Goal: Communication & Community: Answer question/provide support

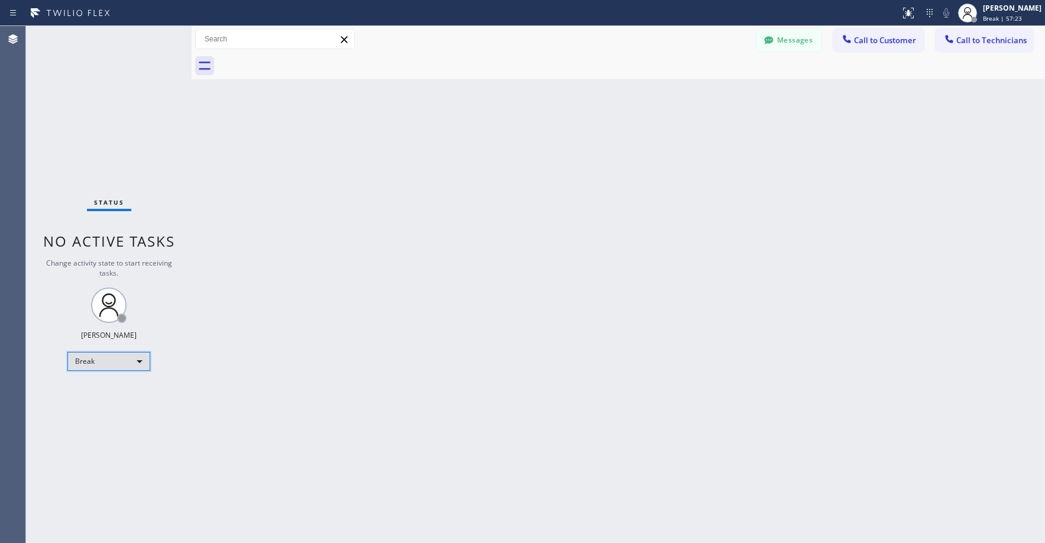
click at [126, 366] on div "Break" at bounding box center [108, 361] width 83 height 19
click at [93, 412] on li "Unavailable" at bounding box center [108, 407] width 80 height 14
drag, startPoint x: 102, startPoint y: 111, endPoint x: 234, endPoint y: 98, distance: 132.5
click at [104, 111] on div "Status No active tasks Change activity state to start receiving tasks. [PERSON_…" at bounding box center [109, 284] width 166 height 517
click at [104, 134] on div "Status No active tasks Change activity state to start receiving tasks. [PERSON_…" at bounding box center [109, 284] width 166 height 517
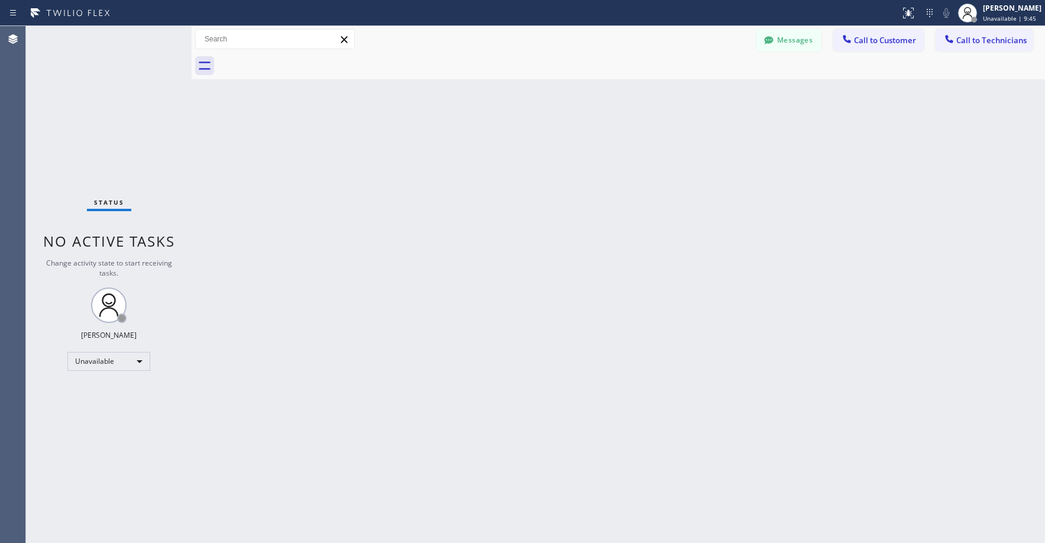
click at [114, 174] on div "Status No active tasks Change activity state to start receiving tasks. [PERSON_…" at bounding box center [109, 284] width 166 height 517
click at [90, 118] on div "Status No active tasks Change activity state to start receiving tasks. [PERSON_…" at bounding box center [109, 284] width 166 height 517
click at [96, 119] on div "Status No active tasks Change activity state to start receiving tasks. [PERSON_…" at bounding box center [109, 284] width 166 height 517
drag, startPoint x: 77, startPoint y: 102, endPoint x: 227, endPoint y: 46, distance: 160.4
click at [77, 103] on div "Status No active tasks Change activity state to start receiving tasks. [PERSON_…" at bounding box center [109, 284] width 166 height 517
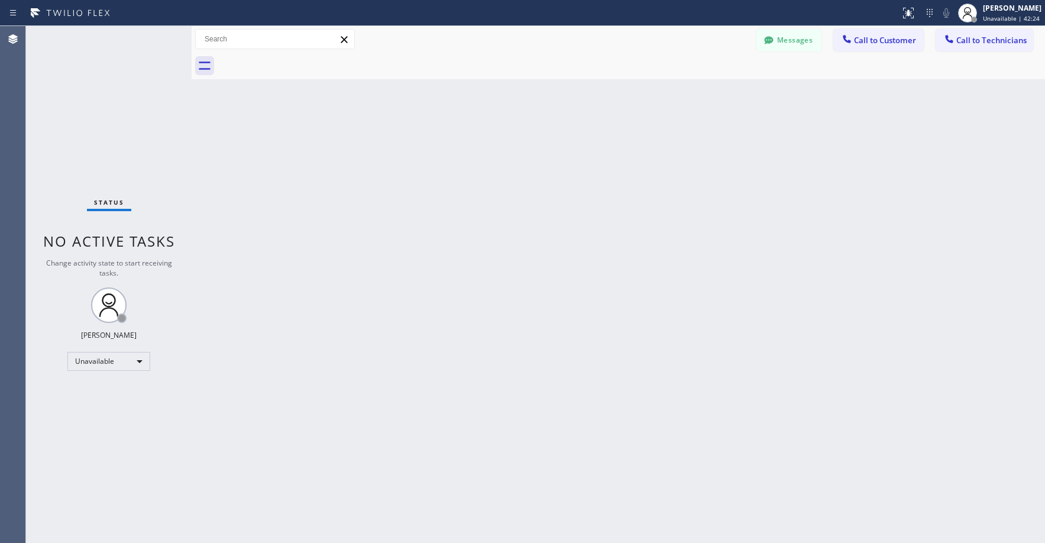
drag, startPoint x: 69, startPoint y: 110, endPoint x: 138, endPoint y: 38, distance: 99.1
click at [71, 109] on div "Status No active tasks Change activity state to start receiving tasks. [PERSON_…" at bounding box center [109, 284] width 166 height 517
click at [96, 150] on div "Status No active tasks Change activity state to start receiving tasks. [PERSON_…" at bounding box center [109, 284] width 166 height 517
click at [95, 124] on div "Status No active tasks Change activity state to start receiving tasks. [PERSON_…" at bounding box center [109, 284] width 166 height 517
drag, startPoint x: 101, startPoint y: 92, endPoint x: 159, endPoint y: 57, distance: 67.1
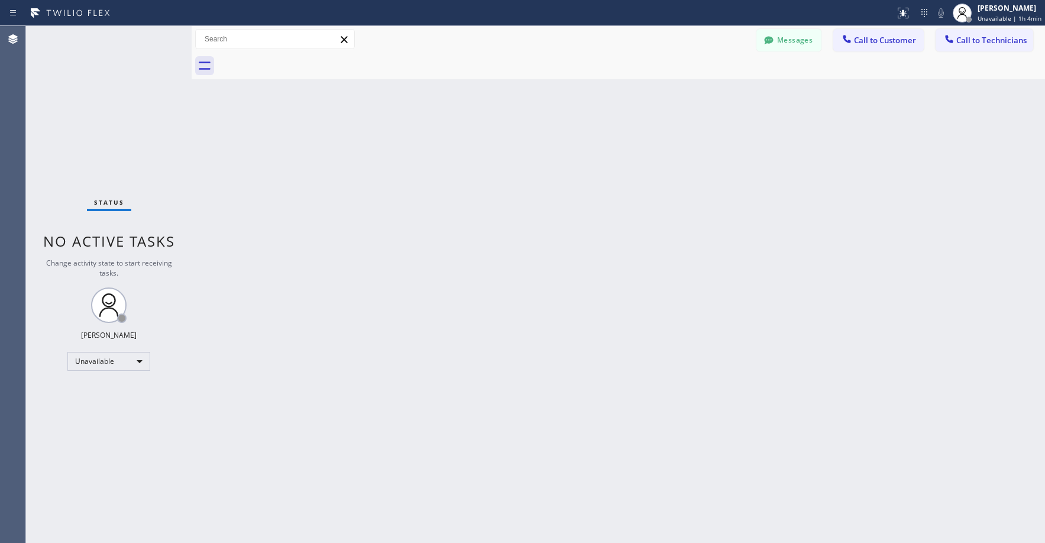
click at [102, 92] on div "Status No active tasks Change activity state to start receiving tasks. [PERSON_…" at bounding box center [109, 284] width 166 height 517
click at [113, 96] on div "Status No active tasks Change activity state to start receiving tasks. [PERSON_…" at bounding box center [109, 284] width 166 height 517
click at [787, 43] on button "Messages" at bounding box center [788, 40] width 65 height 22
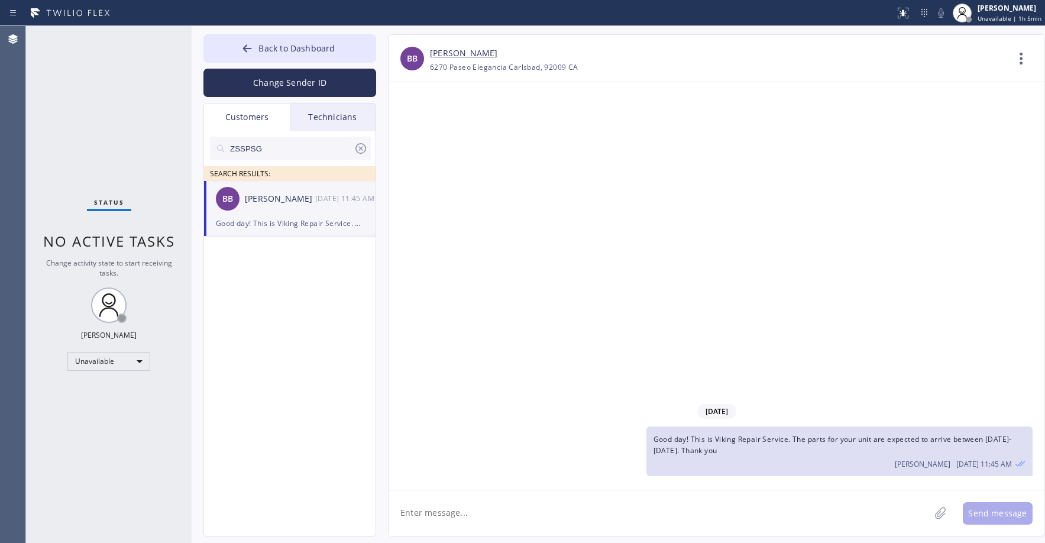
click at [276, 148] on input "ZSSPSG" at bounding box center [291, 149] width 125 height 24
paste input "C84KAA"
type input "C84KAA"
click at [649, 255] on div "[DATE] Good day! This is Viking Repair Service. The parts for your unit are exp…" at bounding box center [717, 285] width 656 height 407
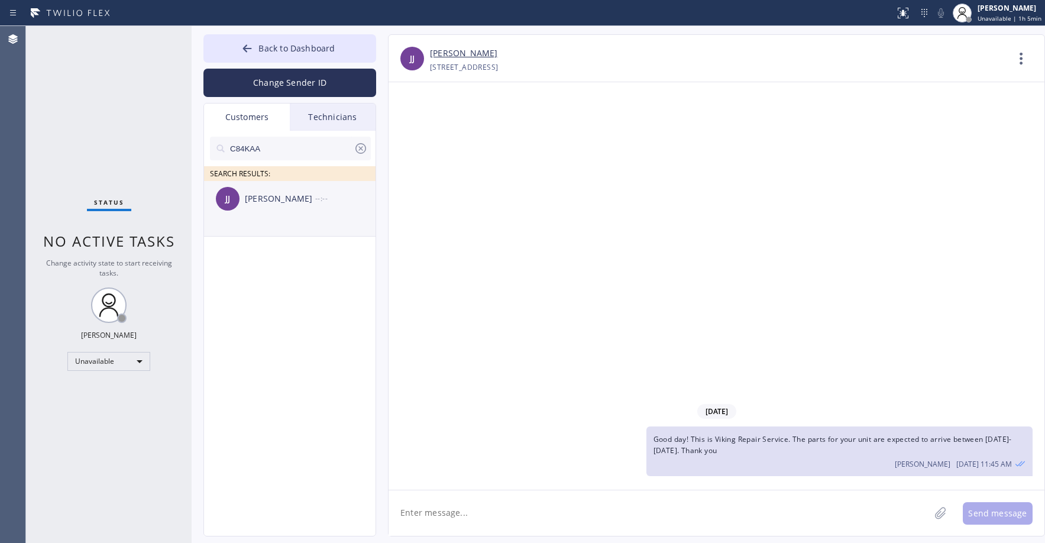
click at [277, 221] on li "[PERSON_NAME] [PERSON_NAME] J --:--" at bounding box center [290, 209] width 173 height 56
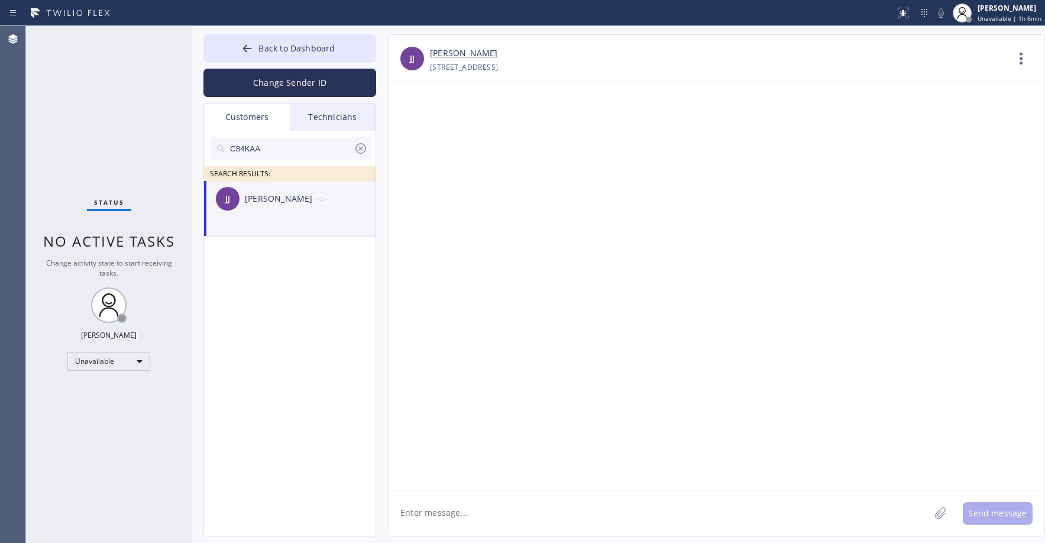
click at [282, 223] on li "[PERSON_NAME] [PERSON_NAME] J --:--" at bounding box center [290, 209] width 173 height 56
click at [450, 513] on textarea at bounding box center [659, 513] width 541 height 46
paste textarea "Good day! This is the appliance repair company you recently contacted. Unfortun…"
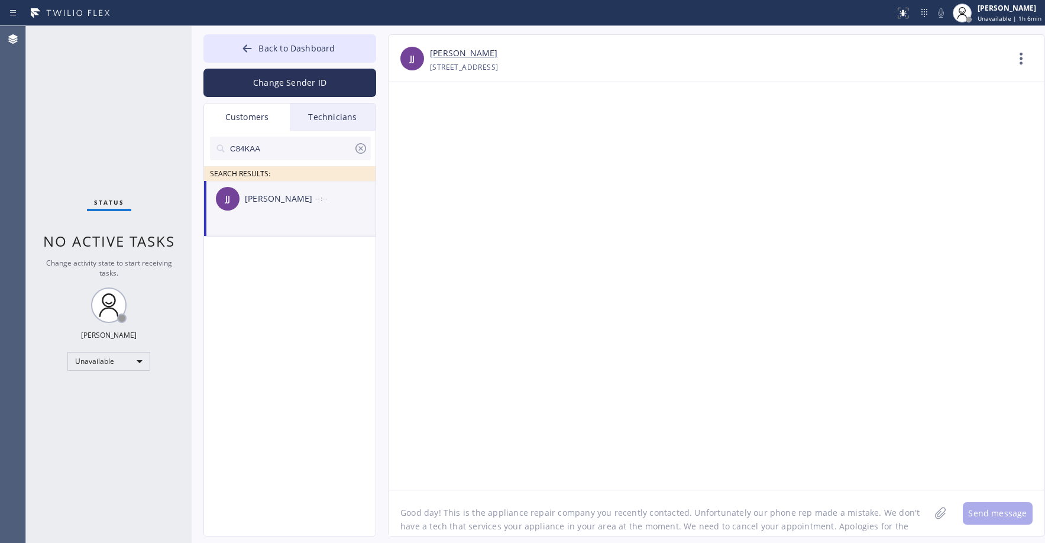
scroll to position [9, 0]
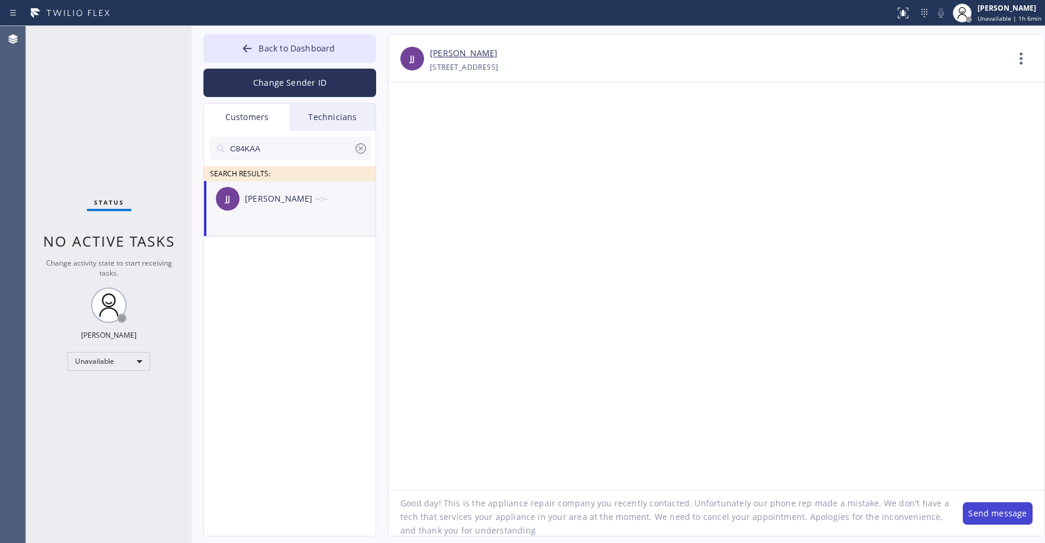
type textarea "Good day! This is the appliance repair company you recently contacted. Unfortun…"
drag, startPoint x: 1006, startPoint y: 515, endPoint x: 813, endPoint y: 493, distance: 194.6
click at [1001, 515] on button "Send message" at bounding box center [998, 513] width 70 height 22
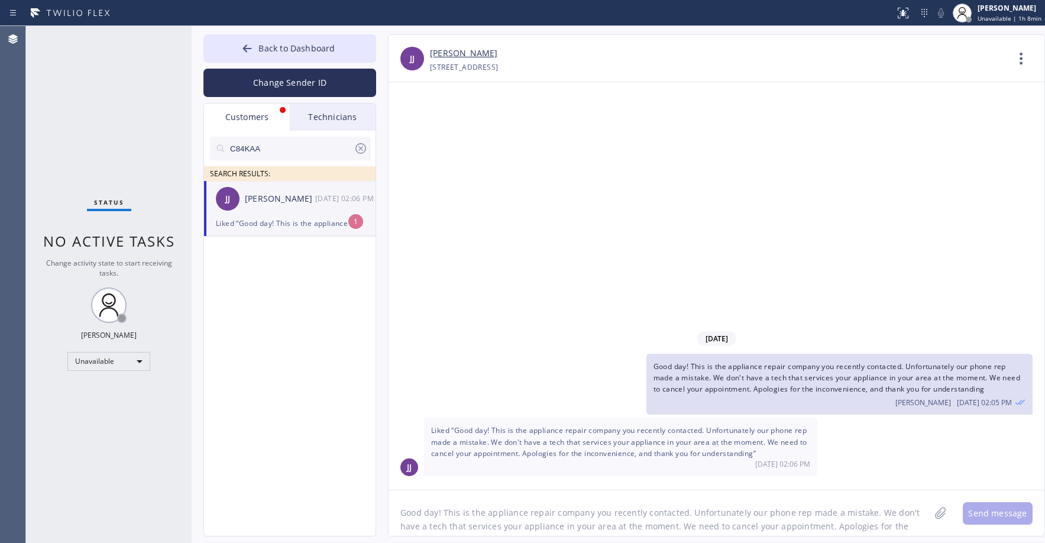
click at [274, 229] on div "Liked “Good day! This is the appliance repair company you recently contacted. U…" at bounding box center [290, 223] width 148 height 14
click at [357, 150] on icon at bounding box center [361, 148] width 14 height 14
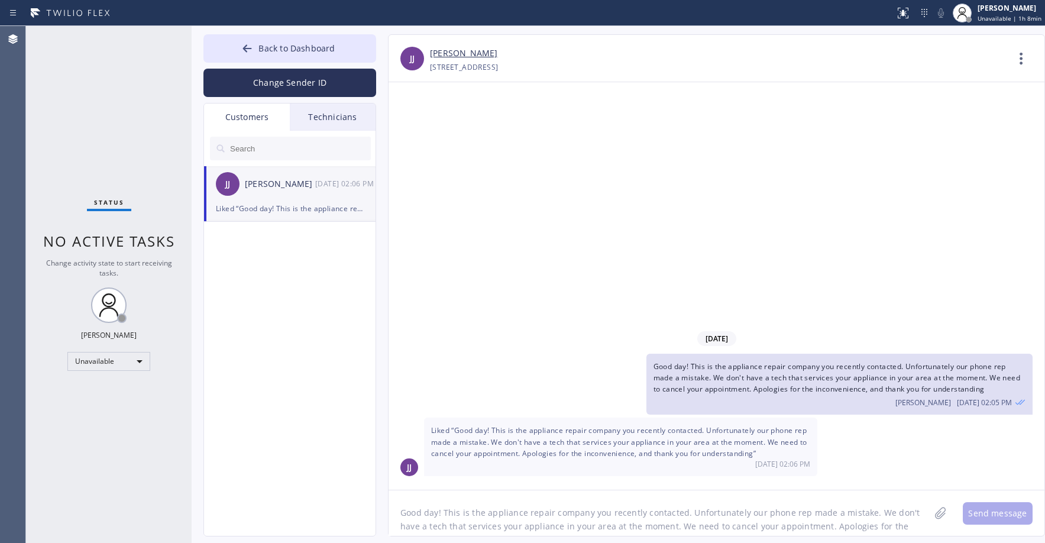
click at [257, 122] on div "Customers" at bounding box center [247, 117] width 86 height 27
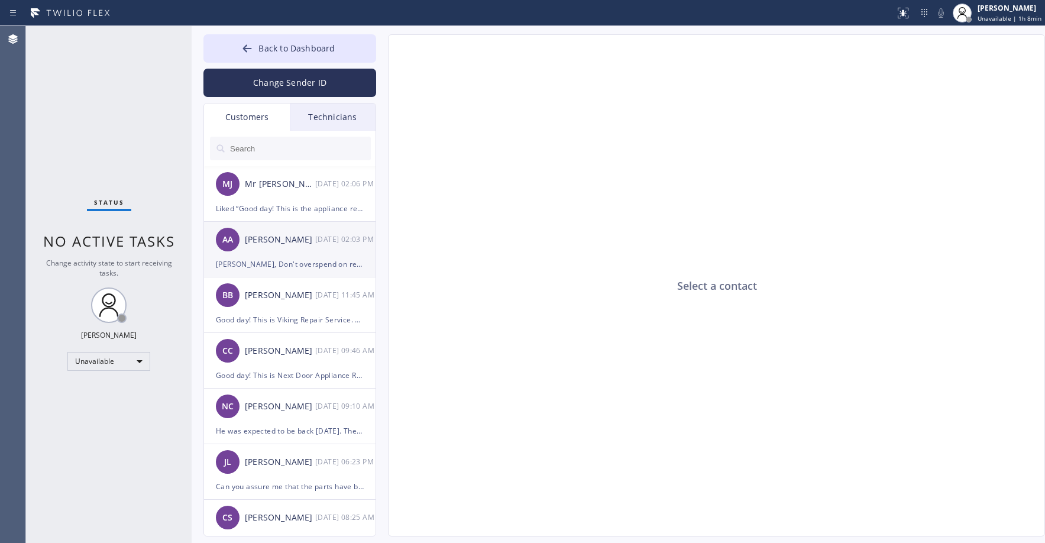
click at [312, 248] on div "AA [PERSON_NAME] [DATE] 02:03 PM" at bounding box center [290, 239] width 173 height 35
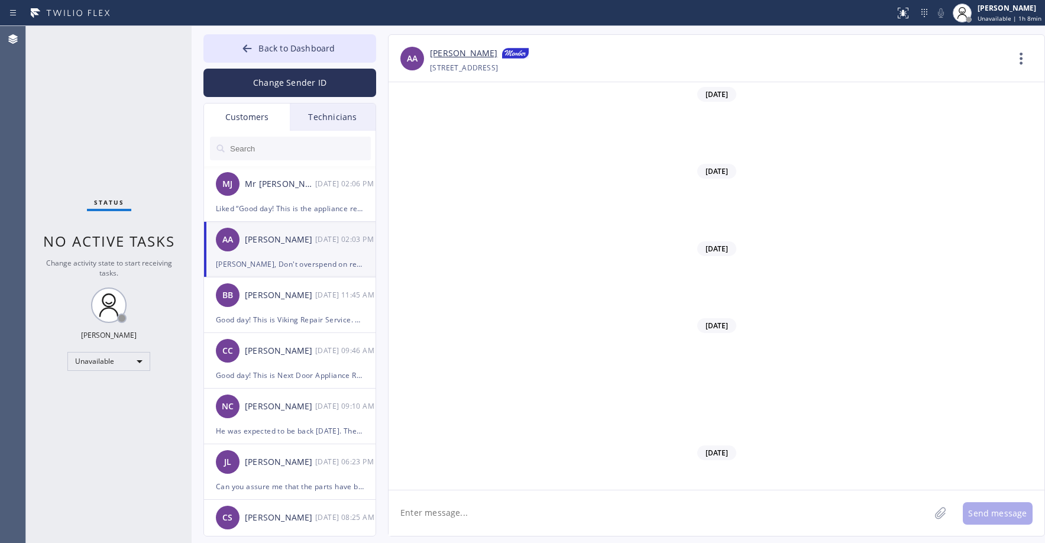
scroll to position [9274, 0]
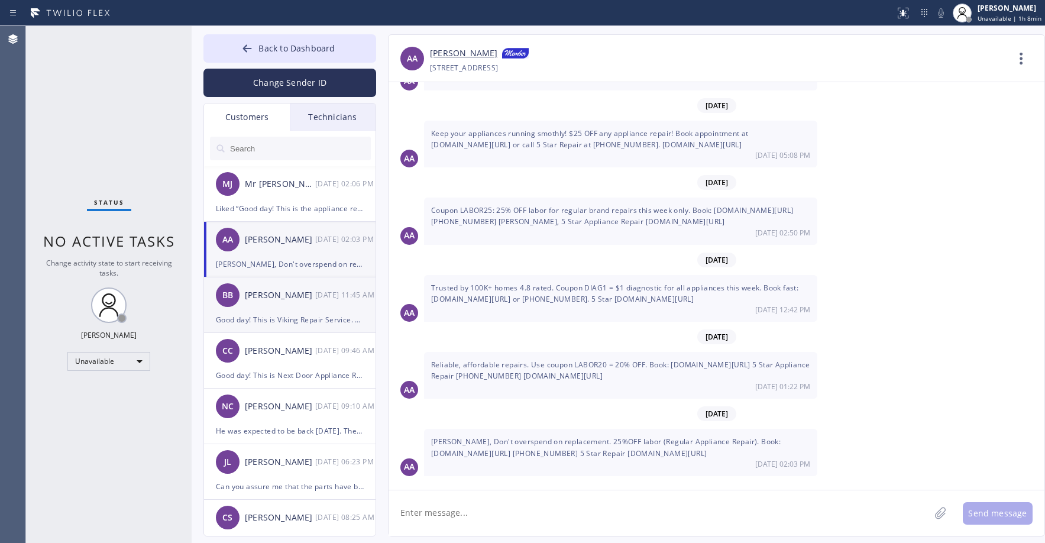
click at [287, 309] on div "BB [PERSON_NAME] [DATE] 11:45 AM" at bounding box center [290, 294] width 173 height 35
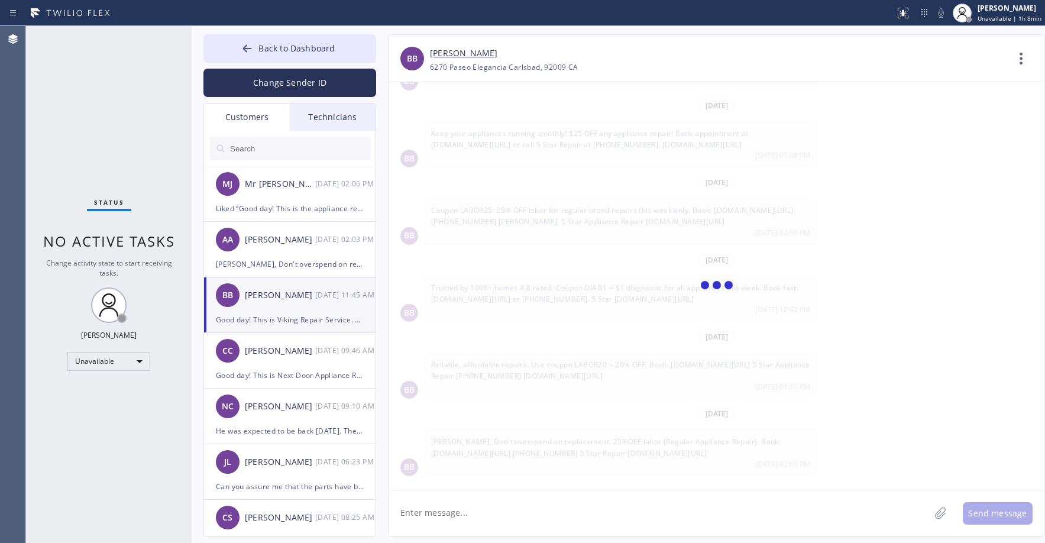
scroll to position [0, 0]
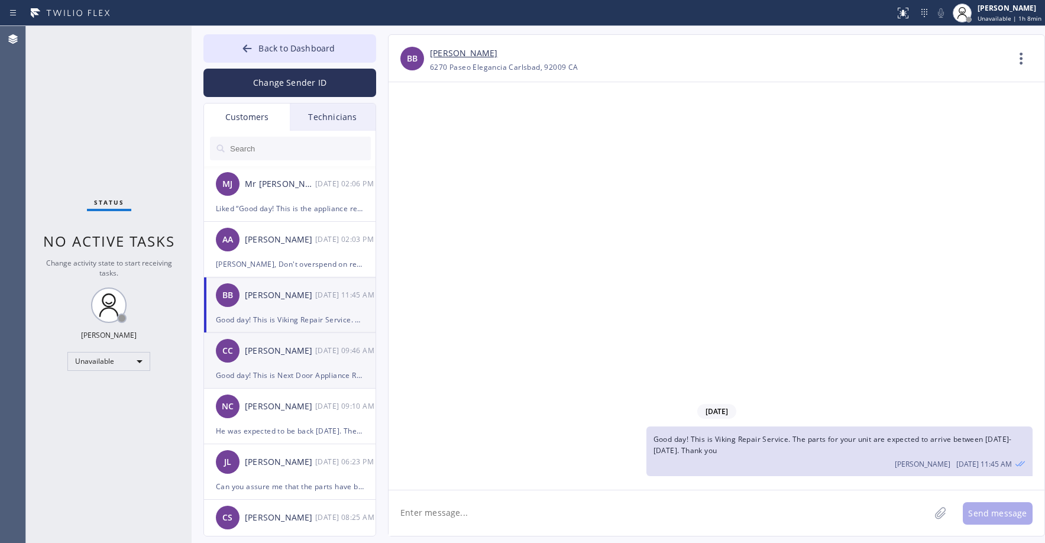
click at [271, 363] on div "CC [PERSON_NAME] [DATE] 09:46 AM" at bounding box center [290, 350] width 173 height 35
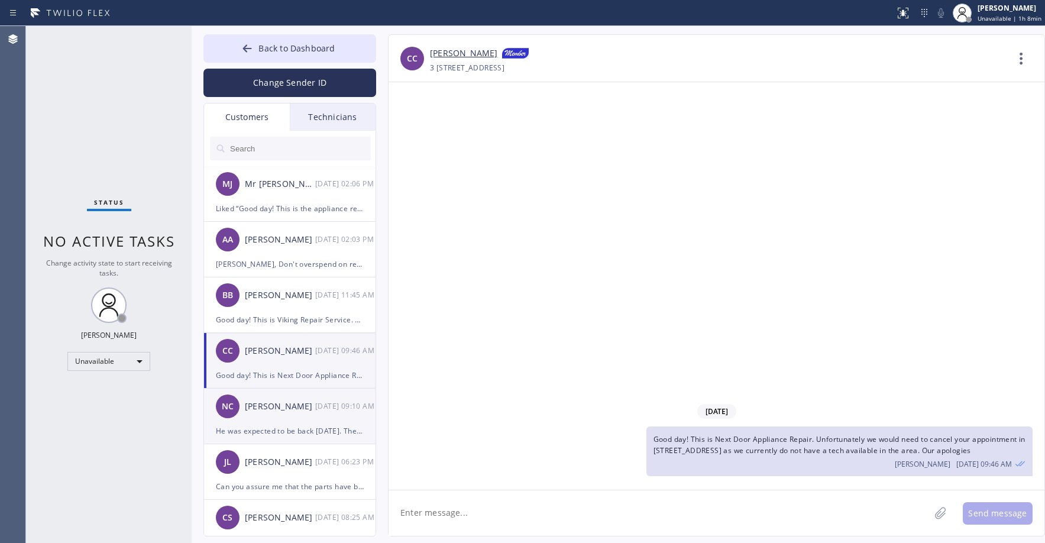
click at [281, 422] on div "NC [PERSON_NAME] [DATE] 09:10 AM" at bounding box center [290, 406] width 173 height 35
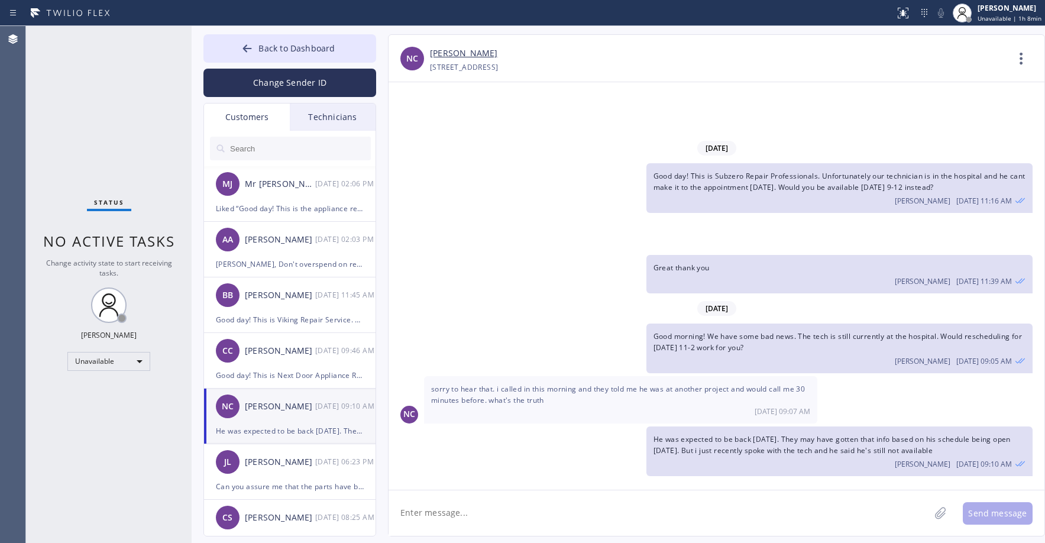
click at [476, 517] on textarea at bounding box center [659, 513] width 541 height 46
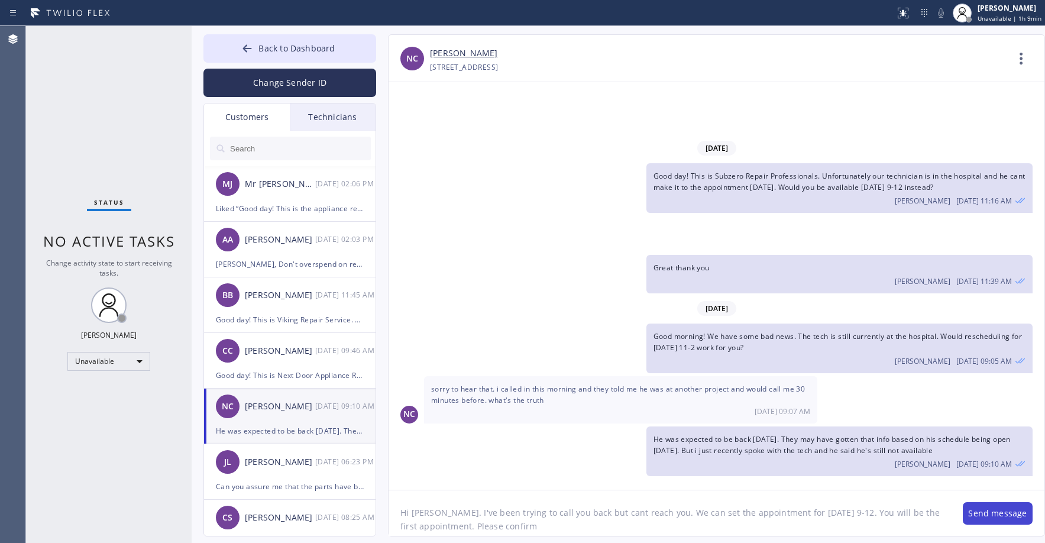
type textarea "Hi [PERSON_NAME]. I've been trying to call you back but cant reach you. We can …"
click at [996, 509] on button "Send message" at bounding box center [998, 513] width 70 height 22
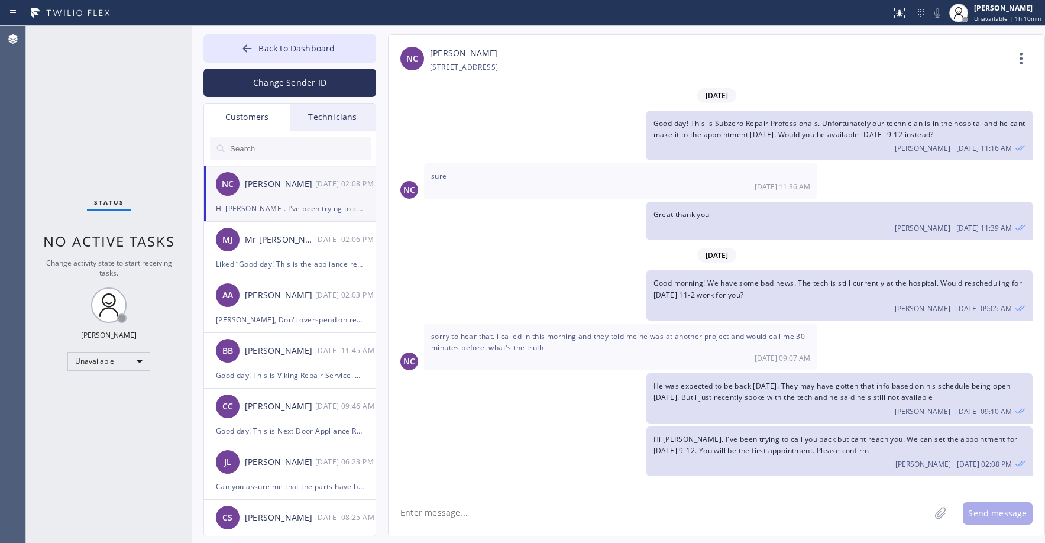
click at [75, 144] on div "Status No active tasks Change activity state to start receiving tasks. [PERSON_…" at bounding box center [109, 284] width 166 height 517
click at [280, 52] on span "Back to Dashboard" at bounding box center [296, 48] width 76 height 11
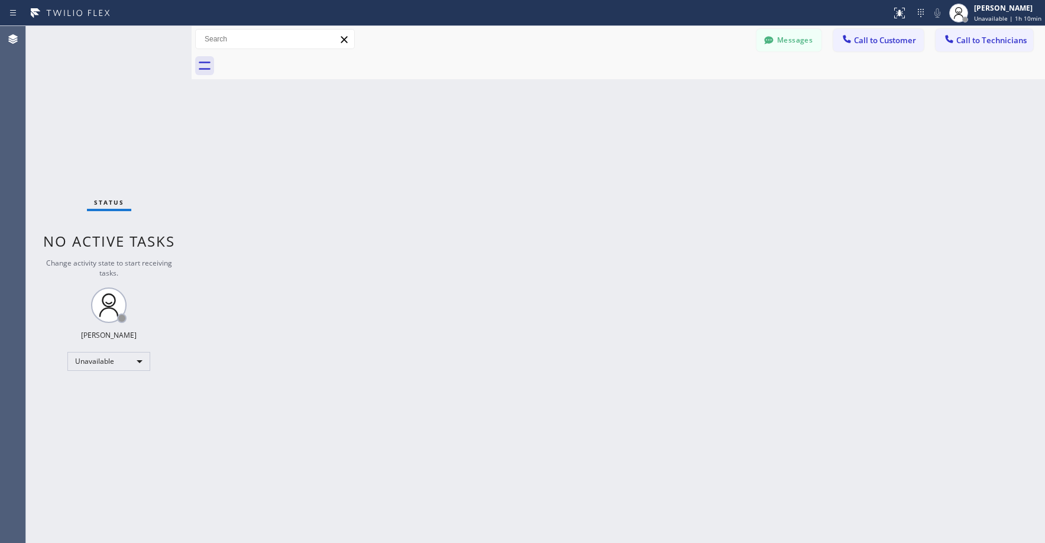
click at [127, 138] on div "Status No active tasks Change activity state to start receiving tasks. [PERSON_…" at bounding box center [109, 284] width 166 height 517
click at [774, 43] on icon at bounding box center [769, 40] width 12 height 12
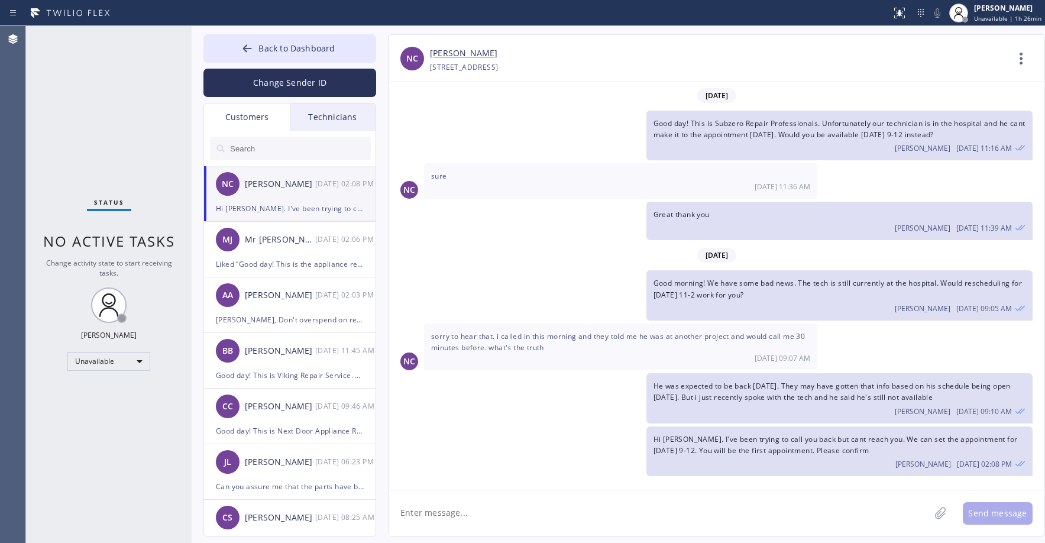
click at [282, 193] on div "NC [PERSON_NAME] [DATE] 02:08 PM" at bounding box center [290, 183] width 173 height 35
click at [302, 56] on button "Back to Dashboard" at bounding box center [289, 48] width 173 height 28
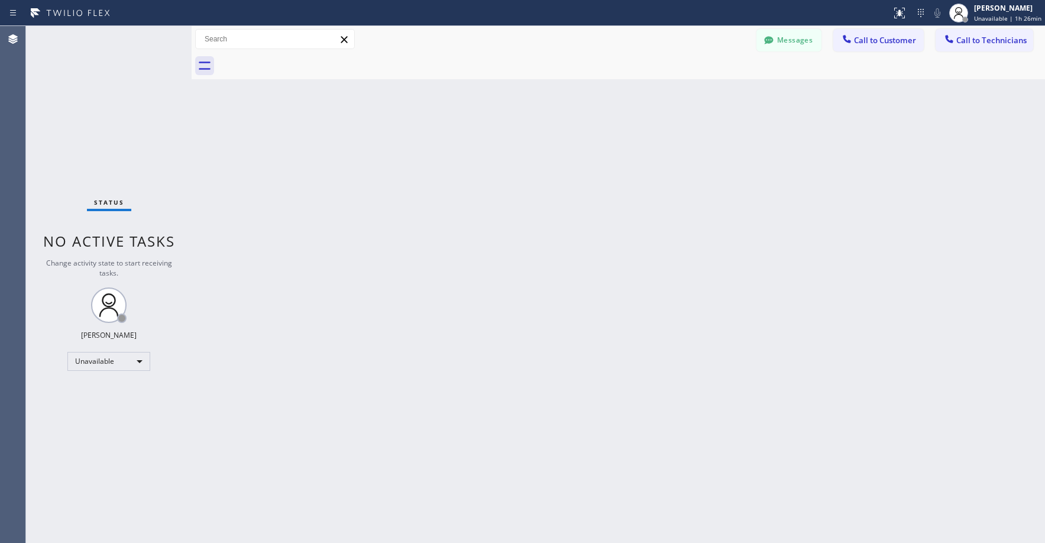
click at [99, 92] on div "Status No active tasks Change activity state to start receiving tasks. [PERSON_…" at bounding box center [109, 284] width 166 height 517
click at [75, 111] on div "Status No active tasks Change activity state to start receiving tasks. [PERSON_…" at bounding box center [109, 284] width 166 height 517
click at [131, 105] on div "Status No active tasks Change activity state to start receiving tasks. [PERSON_…" at bounding box center [109, 284] width 166 height 517
click at [790, 44] on button "Messages" at bounding box center [788, 40] width 65 height 22
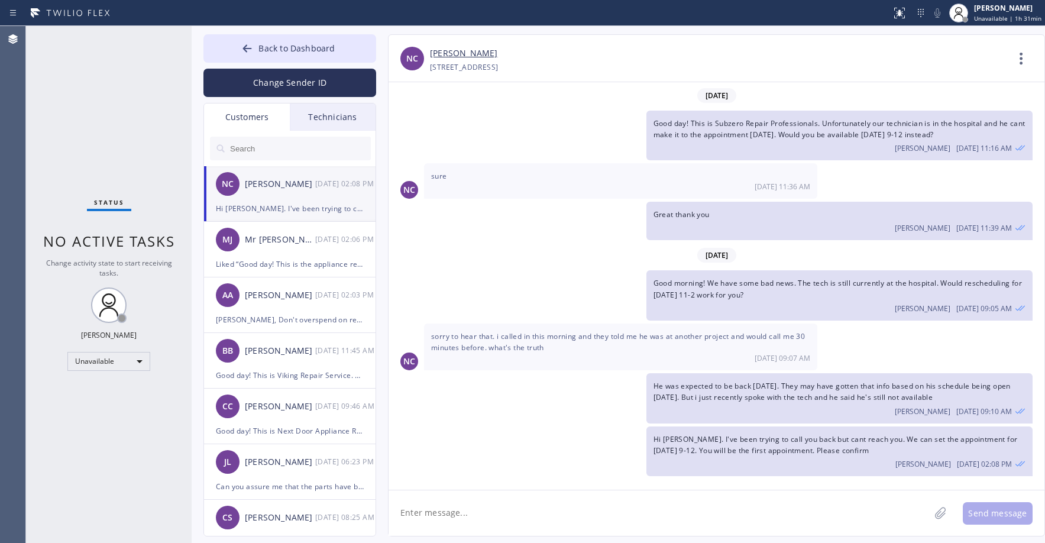
click at [274, 192] on div "NC [PERSON_NAME] [DATE] 02:08 PM" at bounding box center [290, 183] width 173 height 35
click at [282, 53] on span "Back to Dashboard" at bounding box center [296, 48] width 76 height 11
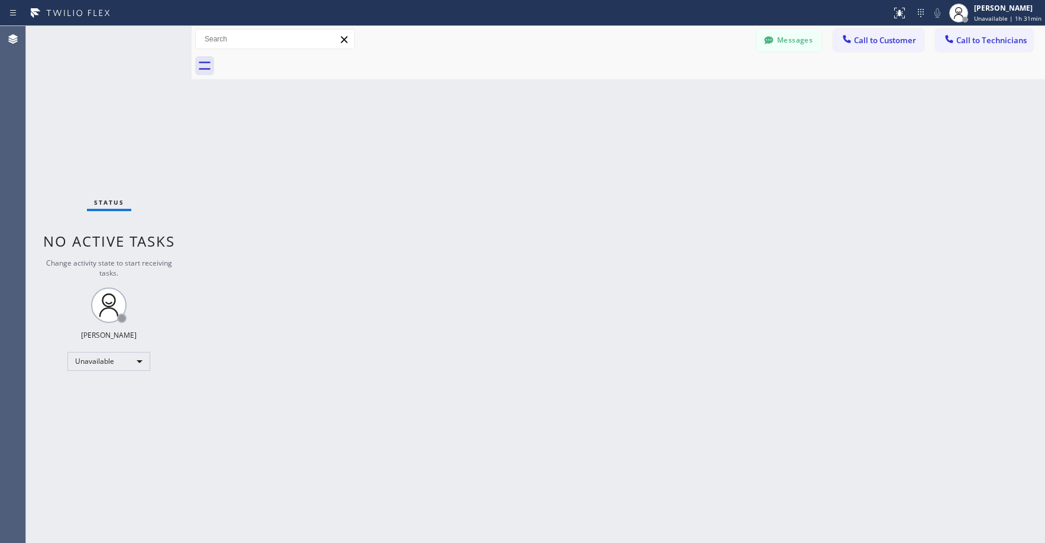
click at [119, 86] on div "Status No active tasks Change activity state to start receiving tasks. [PERSON_…" at bounding box center [109, 284] width 166 height 517
click at [81, 102] on div "Status No active tasks Change activity state to start receiving tasks. [PERSON_…" at bounding box center [109, 284] width 166 height 517
click at [426, 272] on div "Back to Dashboard Change Sender ID Customers Technicians NC [PERSON_NAME] [DATE…" at bounding box center [618, 284] width 853 height 517
drag, startPoint x: 104, startPoint y: 90, endPoint x: 715, endPoint y: 76, distance: 611.7
click at [113, 92] on div "Status No active tasks Change activity state to start receiving tasks. [PERSON_…" at bounding box center [109, 284] width 166 height 517
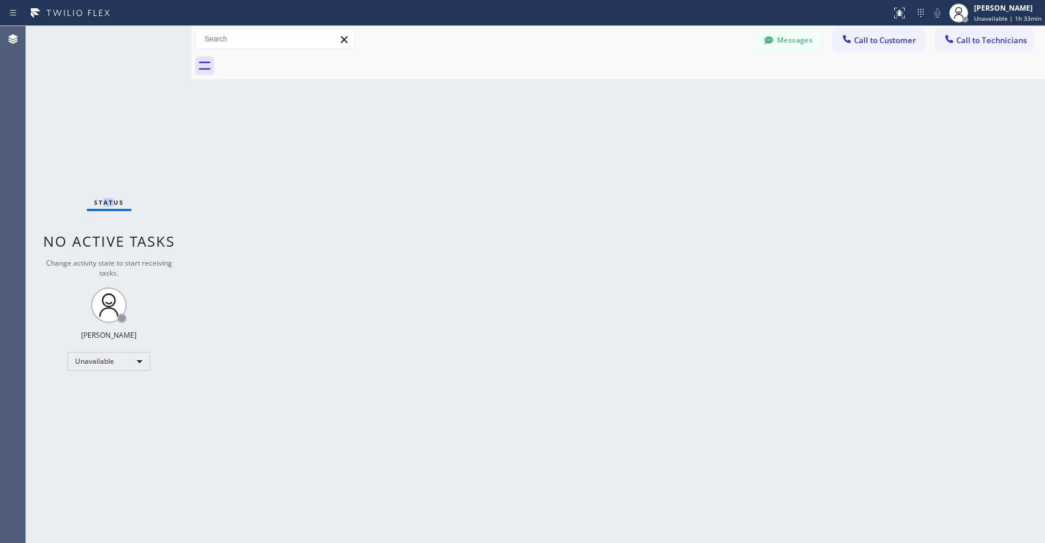
drag, startPoint x: 782, startPoint y: 40, endPoint x: 266, endPoint y: 112, distance: 521.9
click at [782, 40] on button "Messages" at bounding box center [788, 40] width 65 height 22
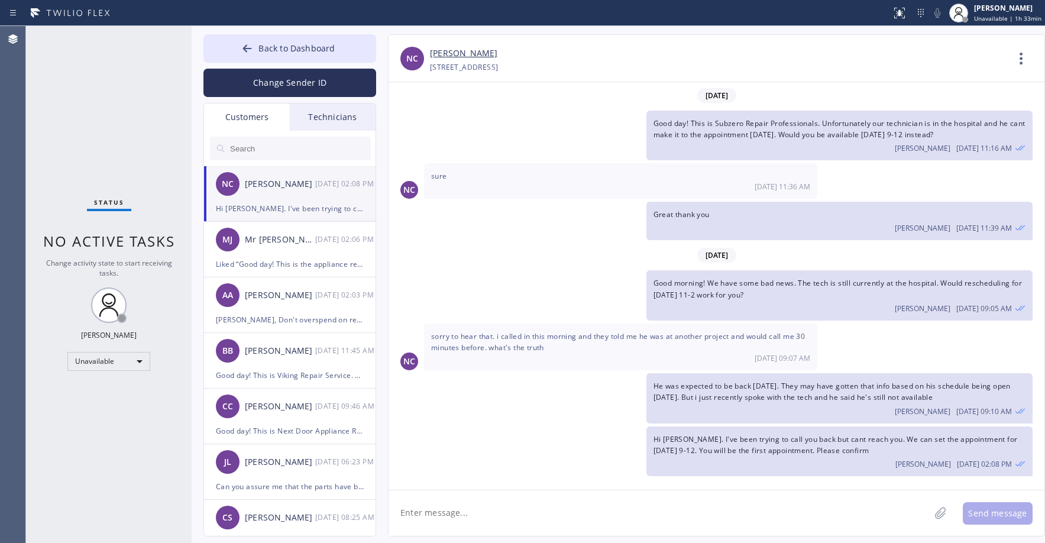
click at [255, 116] on div "Customers" at bounding box center [247, 117] width 86 height 27
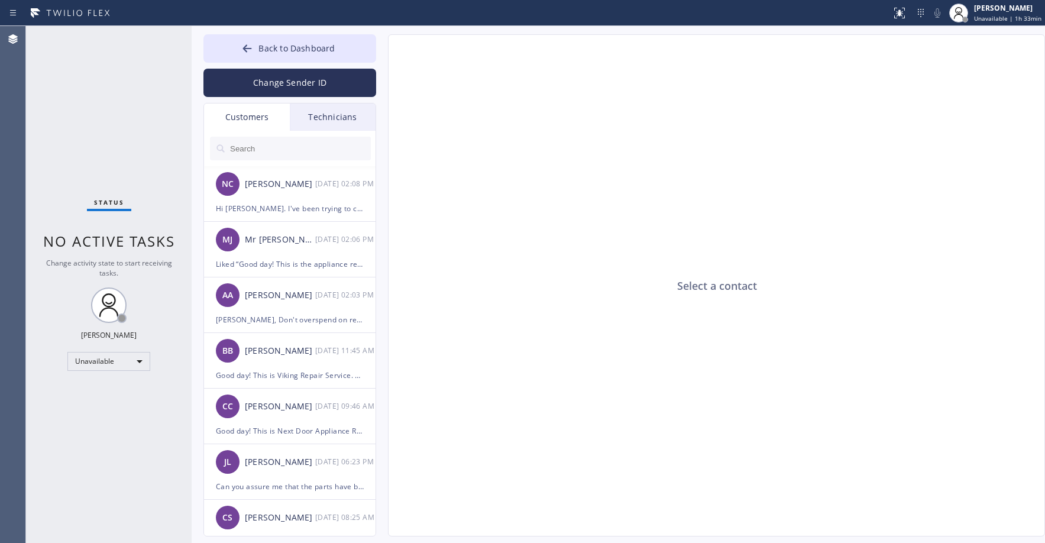
click at [277, 152] on input "text" at bounding box center [300, 149] width 142 height 24
paste input "AR2LMV"
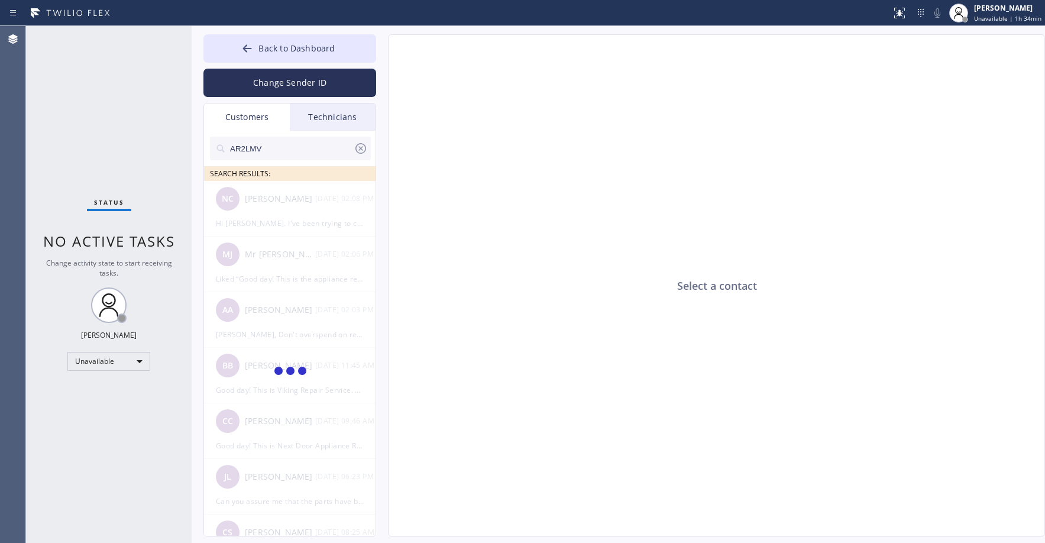
type input "AR2LMV"
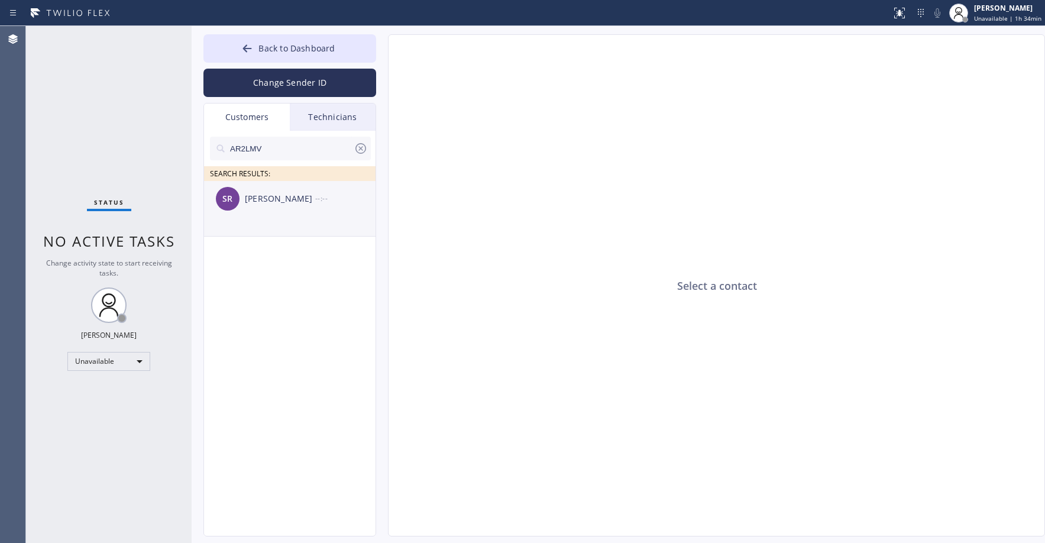
click at [264, 214] on div "SR [PERSON_NAME] --:--" at bounding box center [290, 198] width 173 height 35
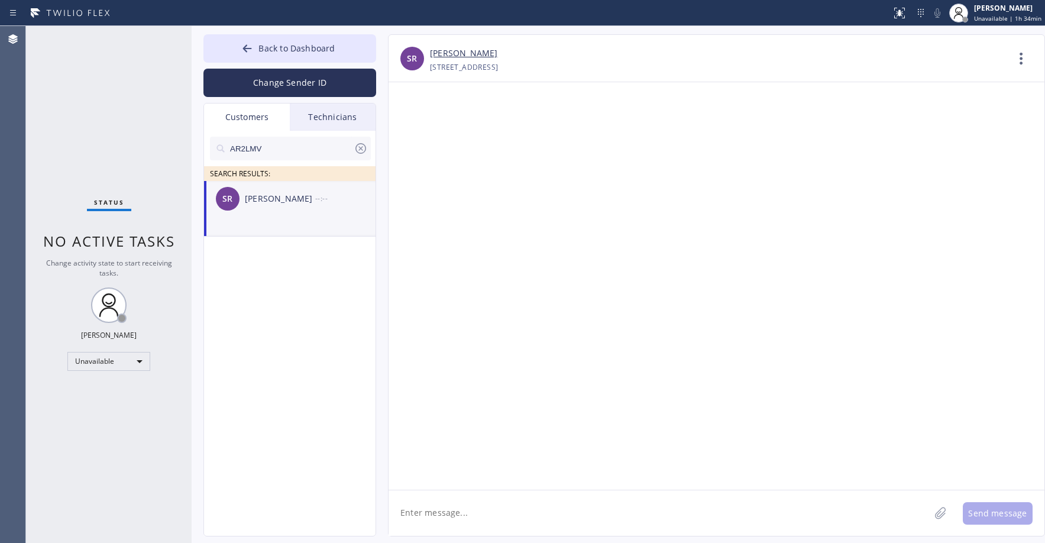
click at [279, 206] on div "SR [PERSON_NAME] --:--" at bounding box center [290, 198] width 173 height 35
click at [439, 522] on textarea at bounding box center [659, 513] width 541 height 46
paste textarea "E Appliance Repair & HVAC Goleta"
click at [926, 515] on textarea "Good day! This is E Appliance Repair & HVAC Goleta. Unfortunately our tech is o…" at bounding box center [670, 513] width 562 height 46
click at [519, 516] on textarea "Good day! This is E Appliance Repair & HVAC Goleta. Unfortunately our tech is o…" at bounding box center [670, 513] width 562 height 46
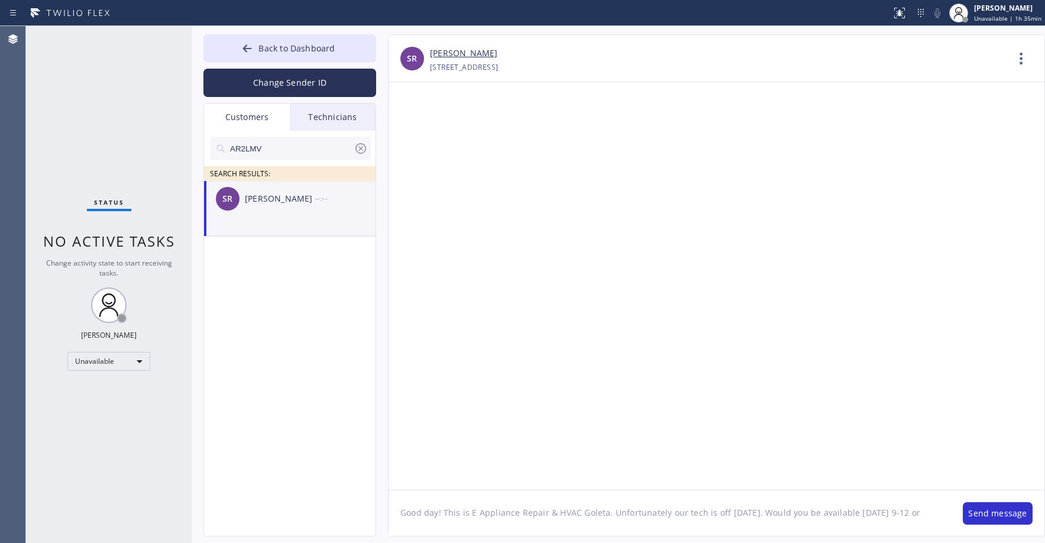
click at [510, 525] on textarea "Good day! This is E Appliance Repair & HVAC Goleta. Unfortunately our tech is o…" at bounding box center [670, 513] width 562 height 46
type textarea "Good day! This is E Appliance Repair & HVAC Goleta. Unfortunately our tech is o…"
click at [989, 522] on button "Send message" at bounding box center [998, 513] width 70 height 22
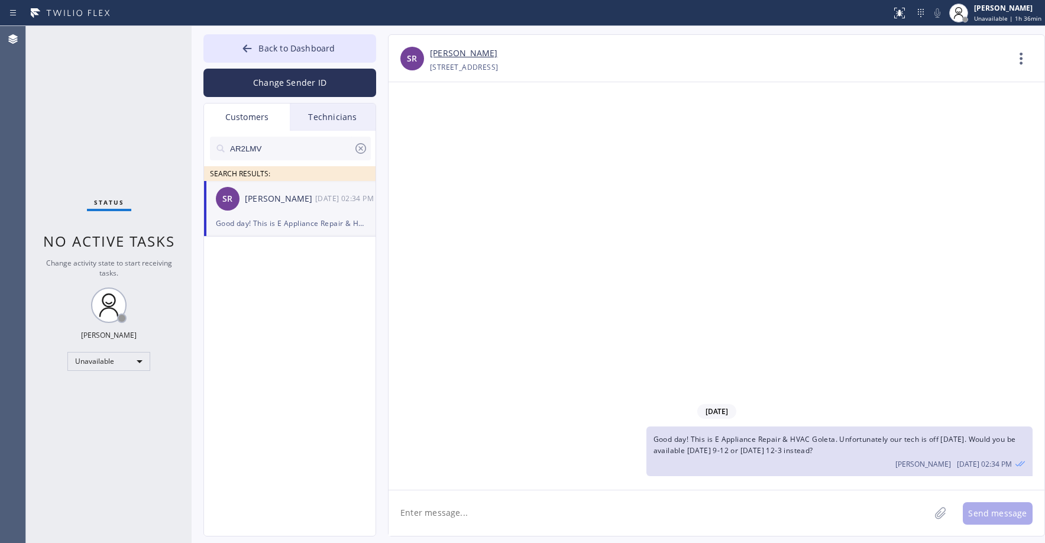
drag, startPoint x: 135, startPoint y: 108, endPoint x: 121, endPoint y: 199, distance: 91.7
click at [134, 111] on div "Status No active tasks Change activity state to start receiving tasks. [PERSON_…" at bounding box center [109, 284] width 166 height 517
click at [733, 273] on div "[DATE] Good day! This is E Appliance Repair & HVAC Goleta. Unfortunately our te…" at bounding box center [717, 285] width 656 height 407
click at [274, 51] on span "Back to Dashboard" at bounding box center [296, 48] width 76 height 11
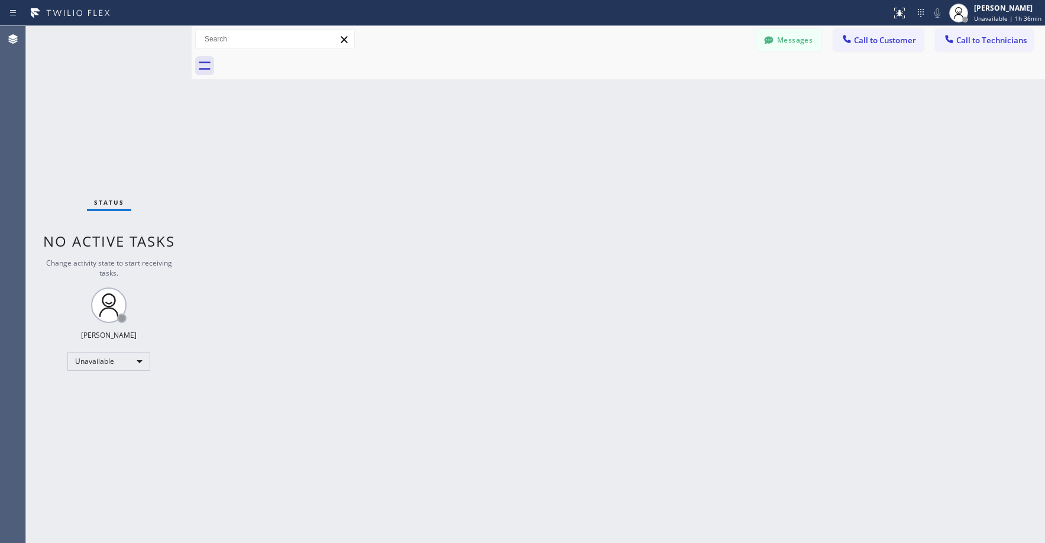
click at [125, 144] on div "Status No active tasks Change activity state to start receiving tasks. [PERSON_…" at bounding box center [109, 284] width 166 height 517
click at [131, 144] on div "Status No active tasks Change activity state to start receiving tasks. [PERSON_…" at bounding box center [109, 284] width 166 height 517
click at [112, 99] on div "Status No active tasks Change activity state to start receiving tasks. [PERSON_…" at bounding box center [109, 284] width 166 height 517
drag, startPoint x: 104, startPoint y: 137, endPoint x: 607, endPoint y: 0, distance: 521.0
click at [106, 137] on div "Status No active tasks Change activity state to start receiving tasks. [PERSON_…" at bounding box center [109, 284] width 166 height 517
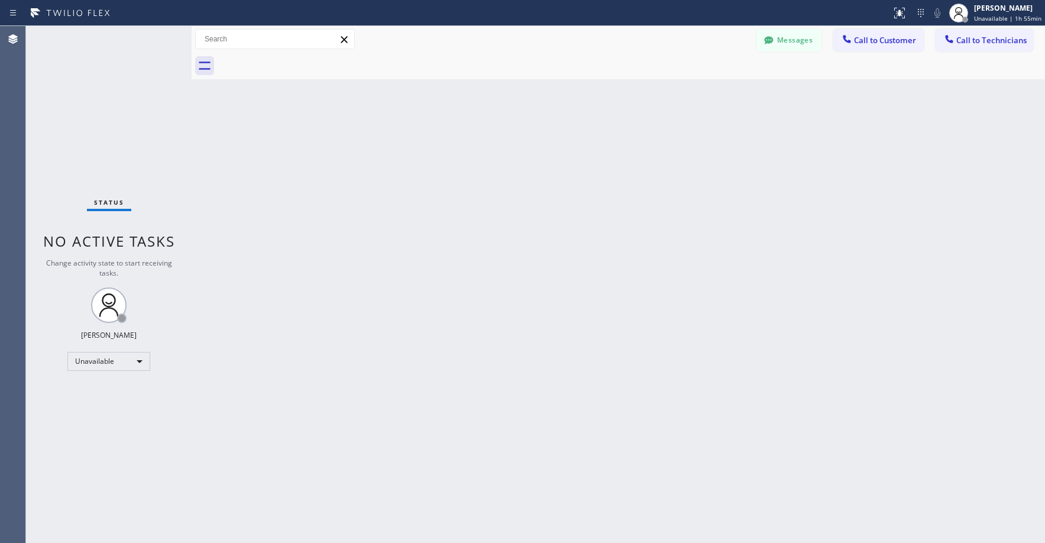
click at [123, 98] on div "Status No active tasks Change activity state to start receiving tasks. [PERSON_…" at bounding box center [109, 284] width 166 height 517
drag, startPoint x: 102, startPoint y: 70, endPoint x: 114, endPoint y: 184, distance: 114.7
click at [103, 75] on div "Status No active tasks Change activity state to start receiving tasks. [PERSON_…" at bounding box center [109, 284] width 166 height 517
click at [95, 364] on div "Unavailable" at bounding box center [108, 361] width 83 height 19
click at [111, 420] on li "Break" at bounding box center [108, 422] width 80 height 14
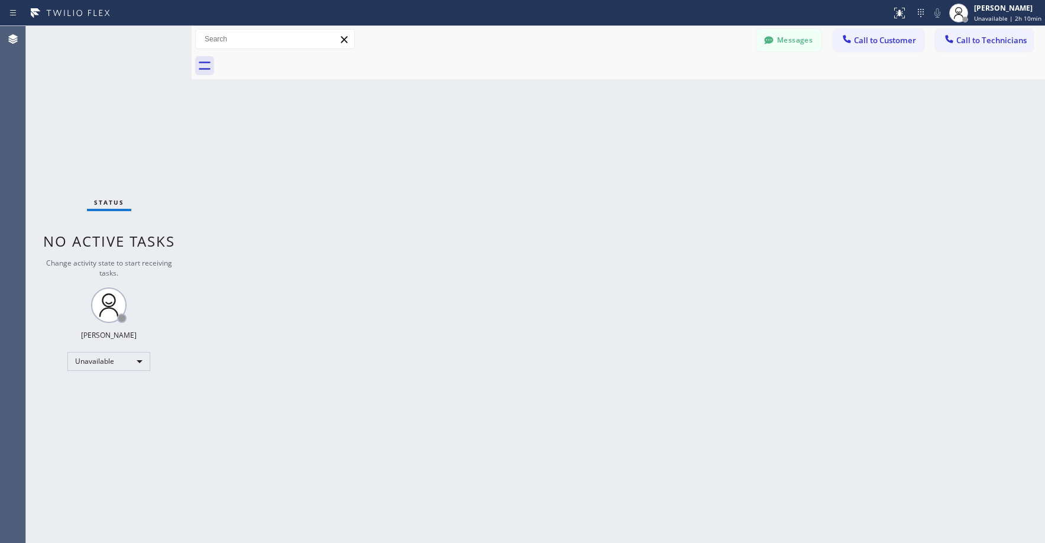
click at [114, 153] on div "Status No active tasks Change activity state to start receiving tasks. [PERSON_…" at bounding box center [109, 284] width 166 height 517
click at [89, 366] on div "Break" at bounding box center [108, 361] width 83 height 19
click at [90, 405] on li "Unavailable" at bounding box center [108, 407] width 80 height 14
click at [776, 39] on div at bounding box center [769, 41] width 14 height 14
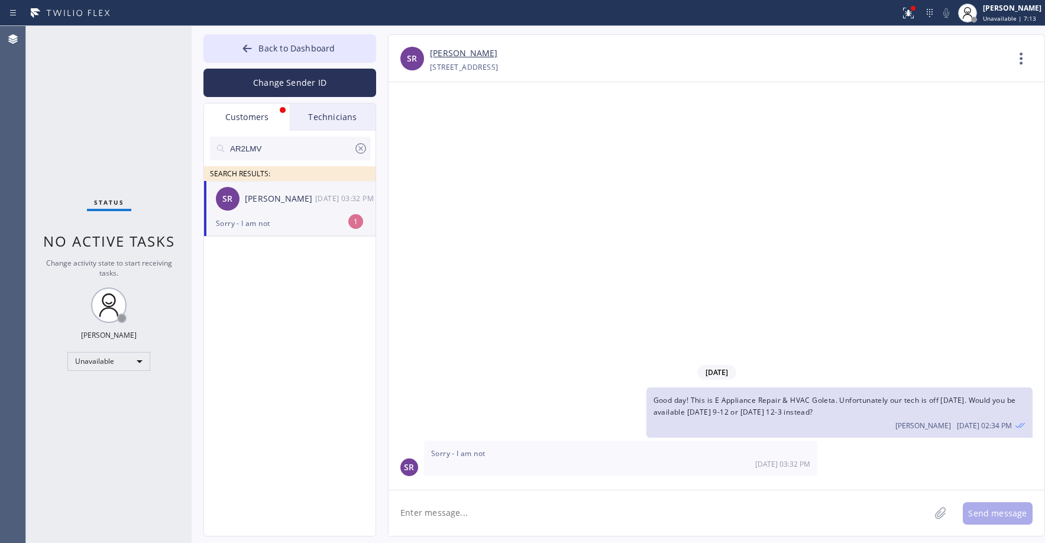
click at [267, 222] on div "Sorry - I am not" at bounding box center [290, 223] width 148 height 14
click at [266, 48] on span "Back to Dashboard" at bounding box center [296, 48] width 76 height 11
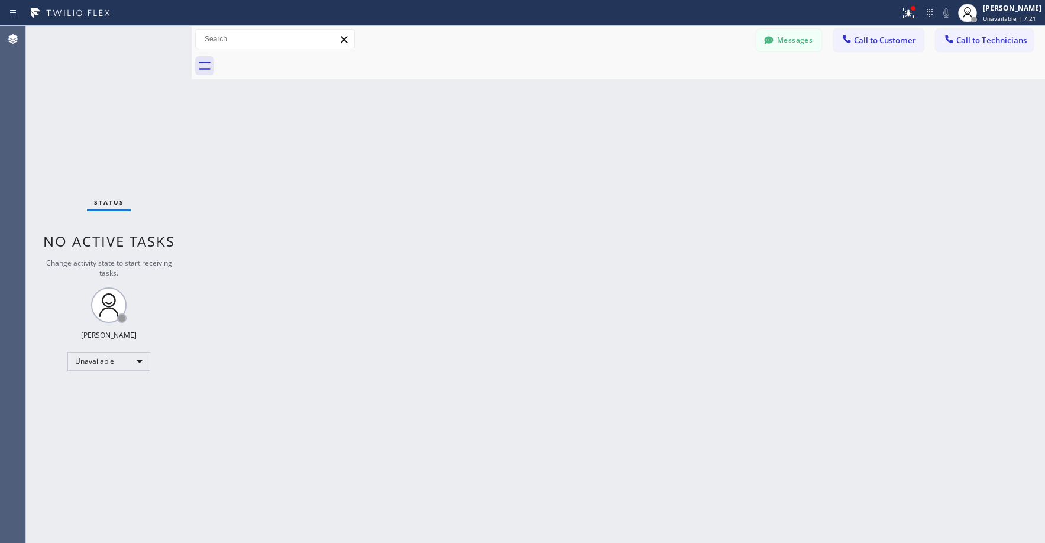
drag, startPoint x: 124, startPoint y: 98, endPoint x: 126, endPoint y: 111, distance: 13.8
click at [123, 98] on div "Status No active tasks Change activity state to start receiving tasks. [PERSON_…" at bounding box center [109, 284] width 166 height 517
click at [790, 43] on button "Messages" at bounding box center [788, 40] width 65 height 22
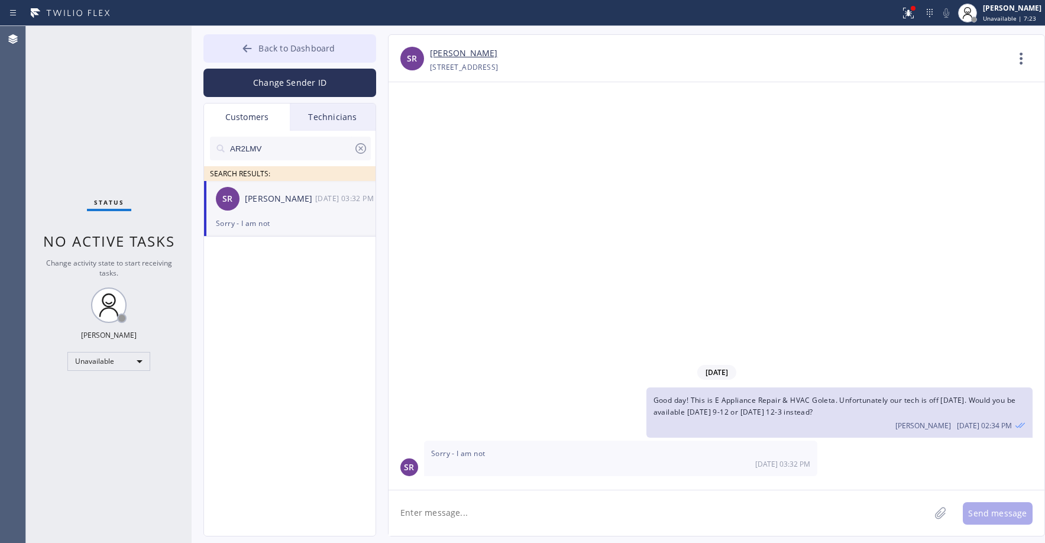
click at [290, 48] on span "Back to Dashboard" at bounding box center [296, 48] width 76 height 11
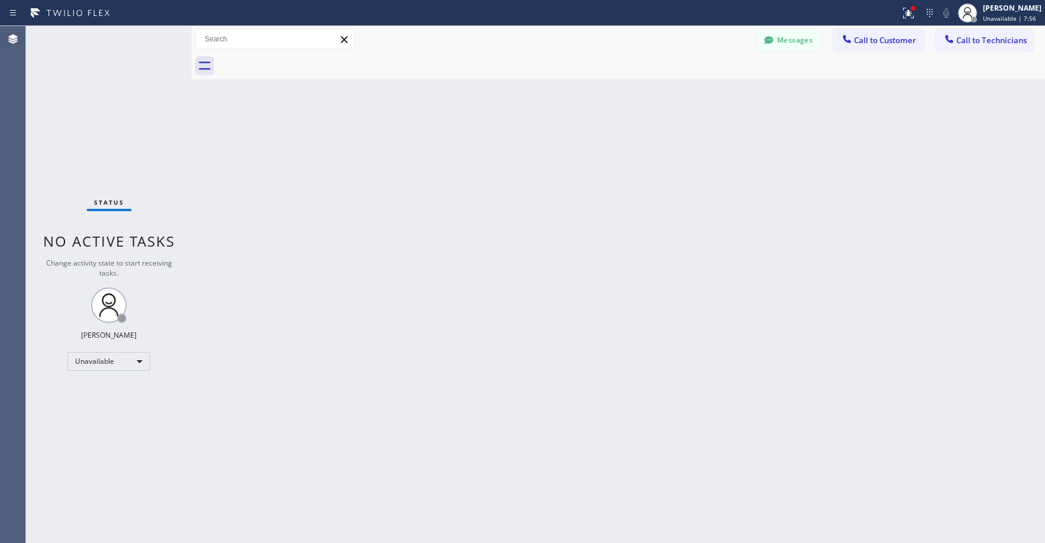
click at [66, 90] on div "Status No active tasks Change activity state to start receiving tasks. [PERSON_…" at bounding box center [109, 284] width 166 height 517
drag, startPoint x: 83, startPoint y: 50, endPoint x: 96, endPoint y: 53, distance: 13.3
click at [86, 50] on div "Status No active tasks Change activity state to start receiving tasks. [PERSON_…" at bounding box center [109, 284] width 166 height 517
click at [803, 41] on button "Messages" at bounding box center [788, 40] width 65 height 22
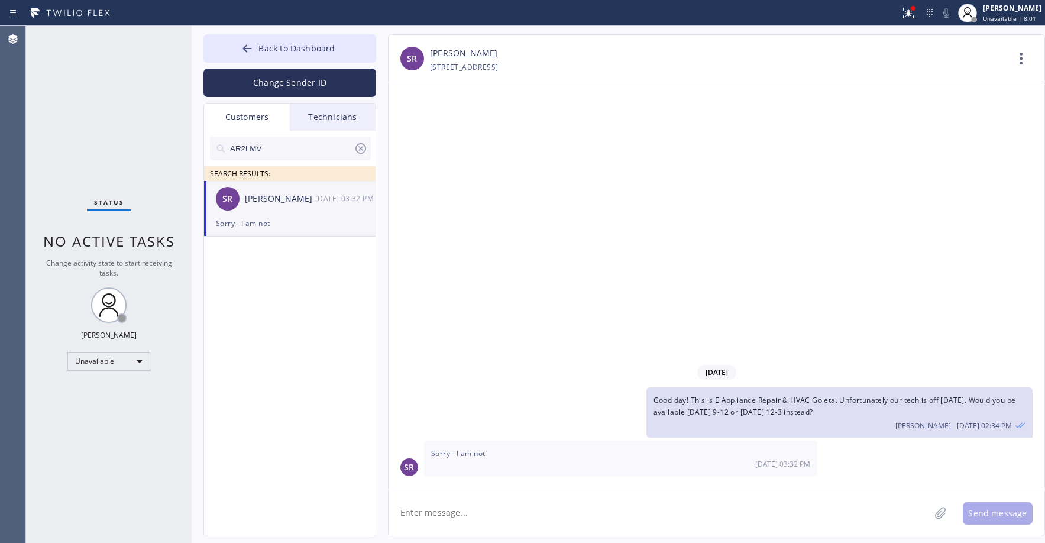
click at [360, 153] on icon at bounding box center [361, 148] width 14 height 14
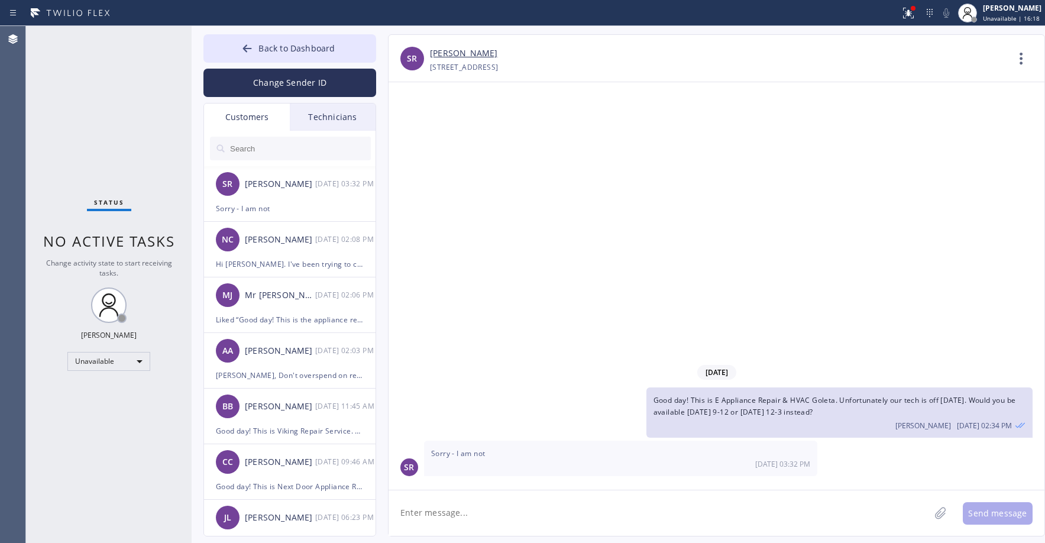
click at [118, 112] on div "Status No active tasks Change activity state to start receiving tasks. [PERSON_…" at bounding box center [109, 284] width 166 height 517
click at [304, 250] on div "NC [PERSON_NAME] [DATE] 02:08 PM" at bounding box center [290, 239] width 173 height 35
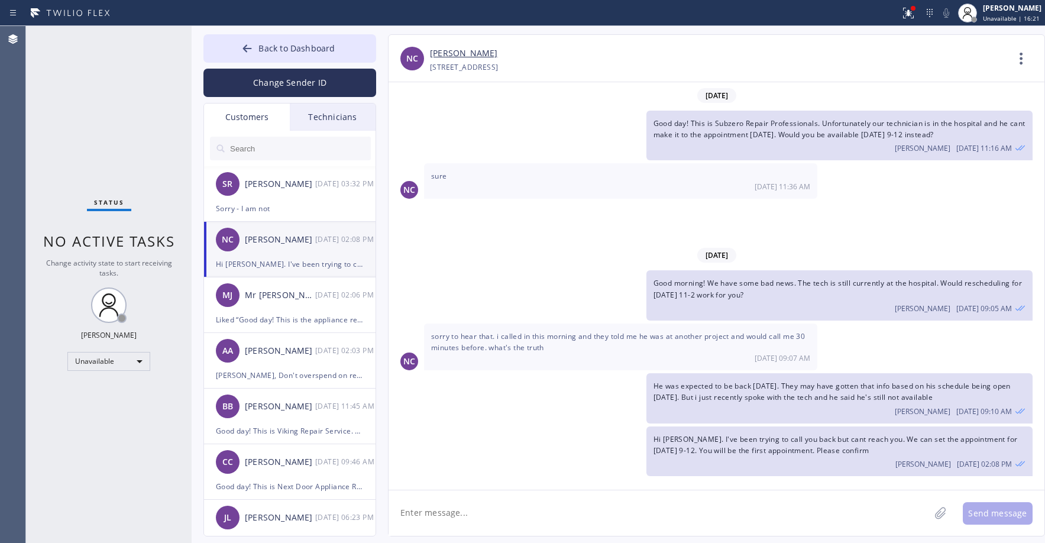
click at [482, 510] on textarea at bounding box center [659, 513] width 541 height 46
type textarea "I"
type textarea "I rescheduled the appointment for [DATE] 9-12 to save you the spot"
click at [971, 515] on button "Send message" at bounding box center [998, 513] width 70 height 22
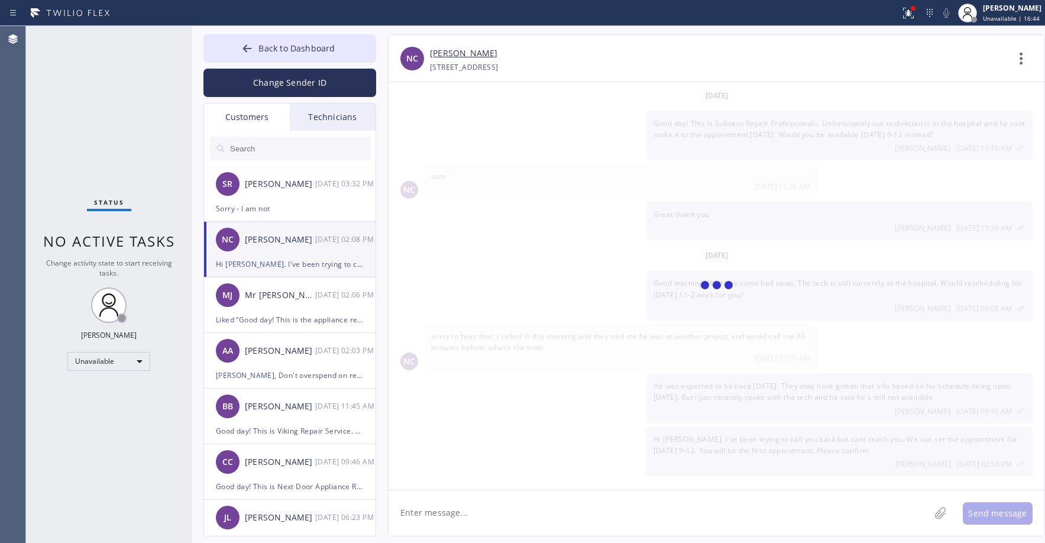
scroll to position [41, 0]
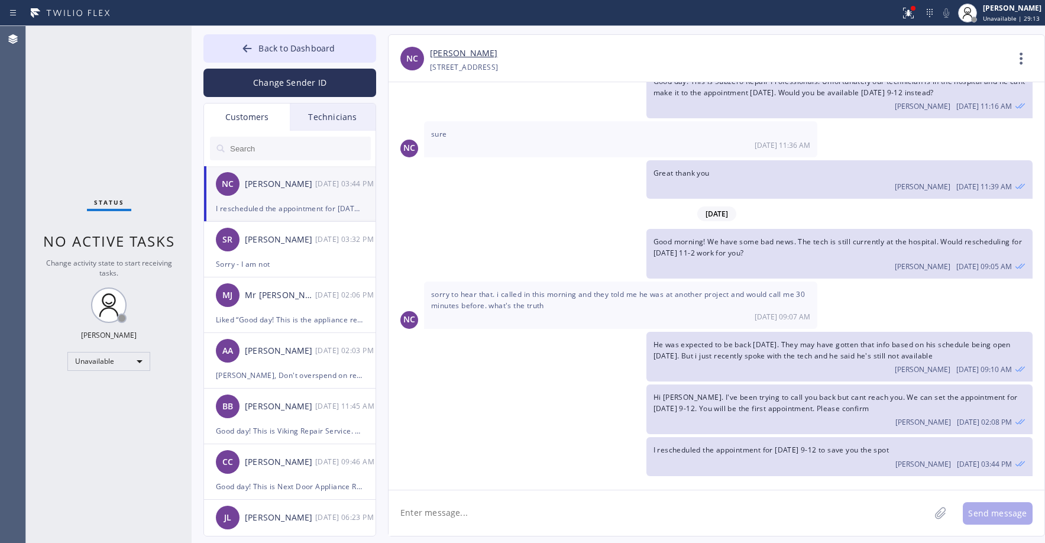
click at [79, 124] on div "Status No active tasks Change activity state to start receiving tasks. [PERSON_…" at bounding box center [109, 284] width 166 height 517
click at [290, 198] on div "NC [PERSON_NAME] [DATE] 03:44 PM" at bounding box center [290, 183] width 173 height 35
click at [288, 243] on div "[PERSON_NAME]" at bounding box center [280, 240] width 70 height 14
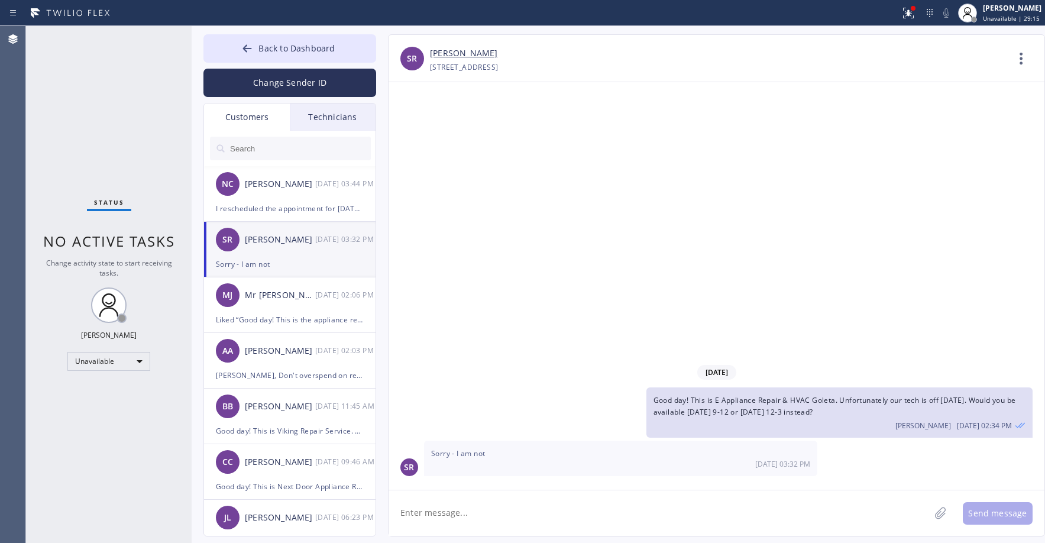
scroll to position [0, 0]
click at [295, 302] on div "Mr [PERSON_NAME]" at bounding box center [280, 296] width 70 height 14
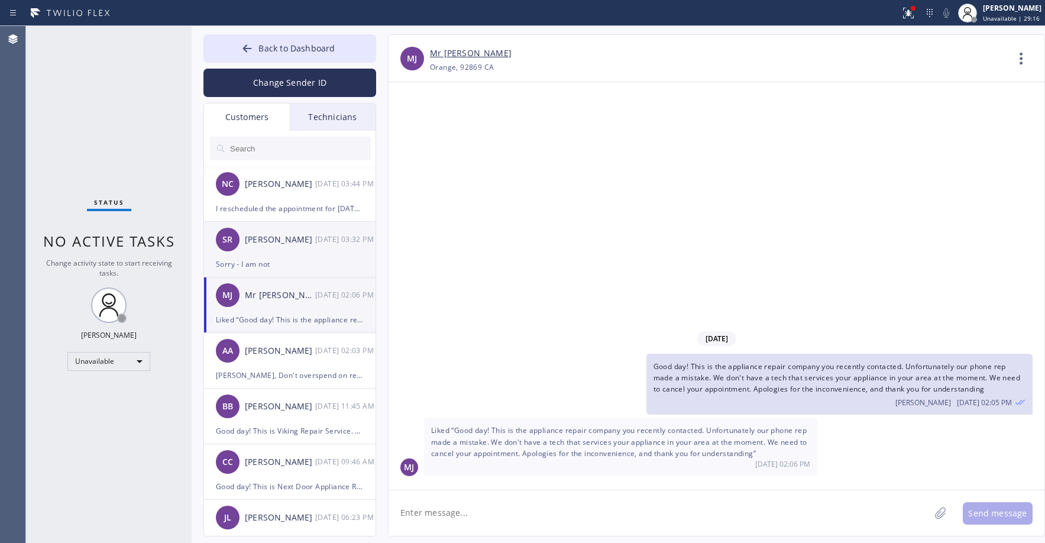
click at [296, 250] on div "SR [PERSON_NAME] [DATE] 03:32 PM" at bounding box center [290, 239] width 173 height 35
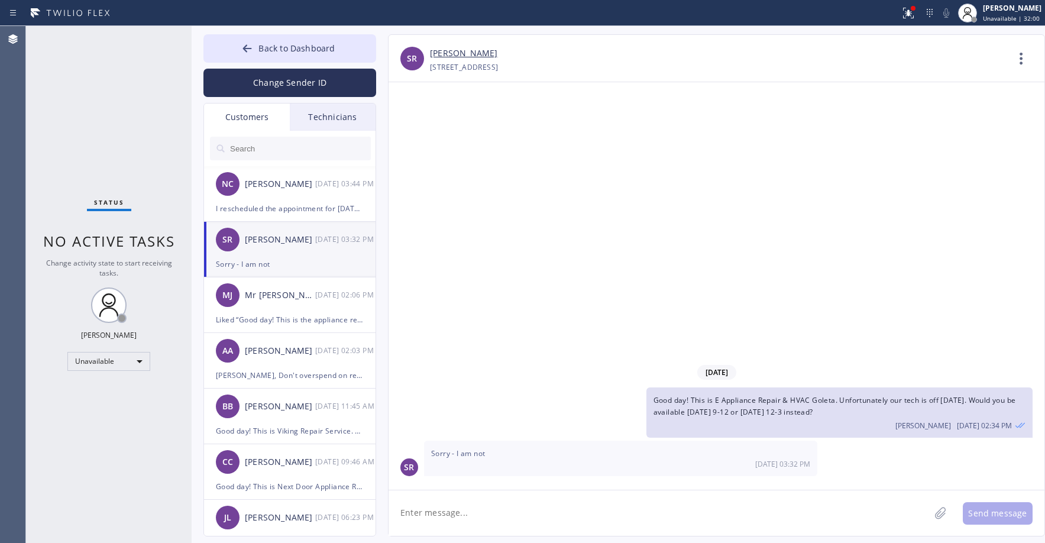
click at [111, 115] on div "Status No active tasks Change activity state to start receiving tasks. [PERSON_…" at bounding box center [109, 284] width 166 height 517
click at [274, 202] on div "I rescheduled the appointment for [DATE] 9-12 to save you the spot" at bounding box center [290, 209] width 148 height 14
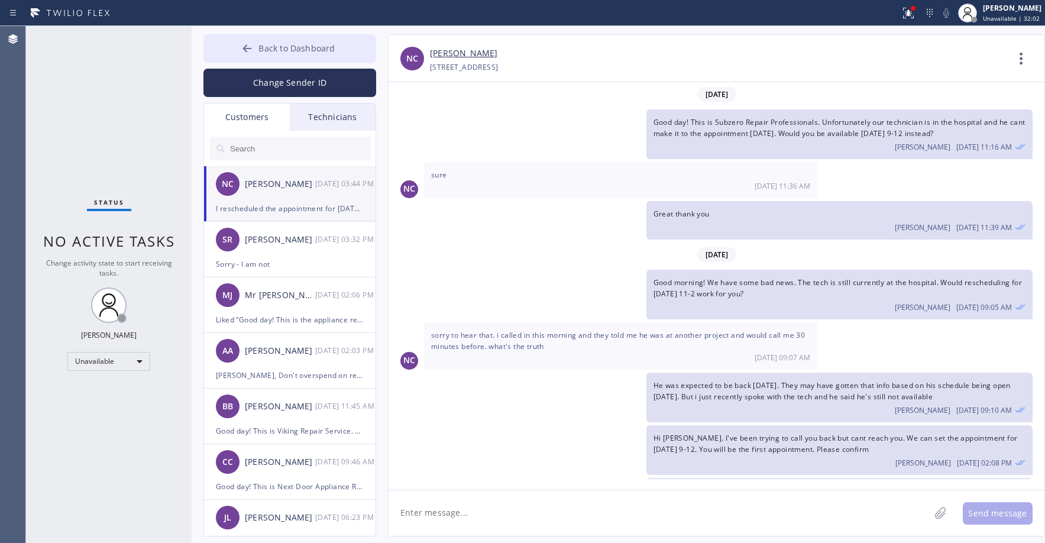
scroll to position [41, 0]
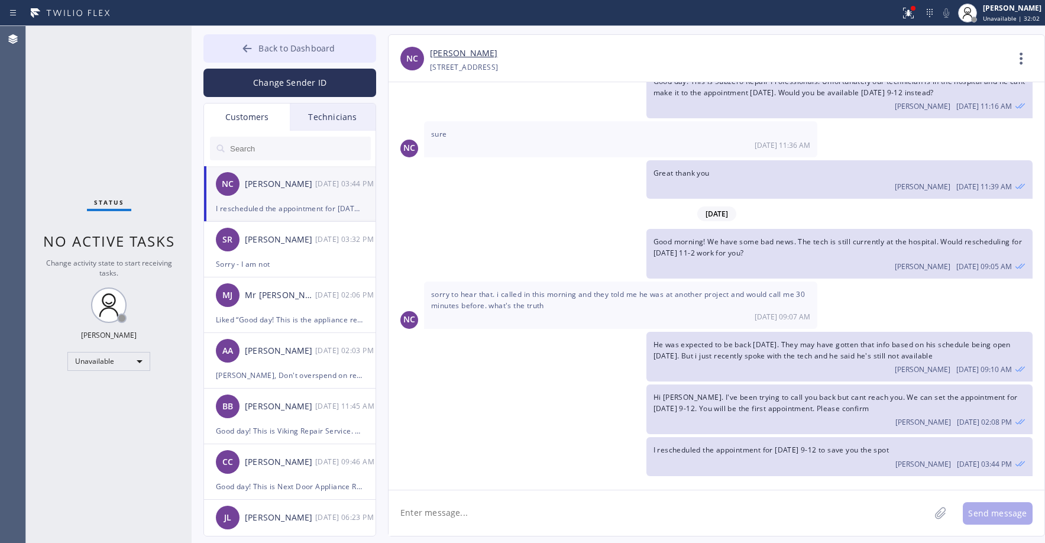
click at [273, 52] on span "Back to Dashboard" at bounding box center [296, 48] width 76 height 11
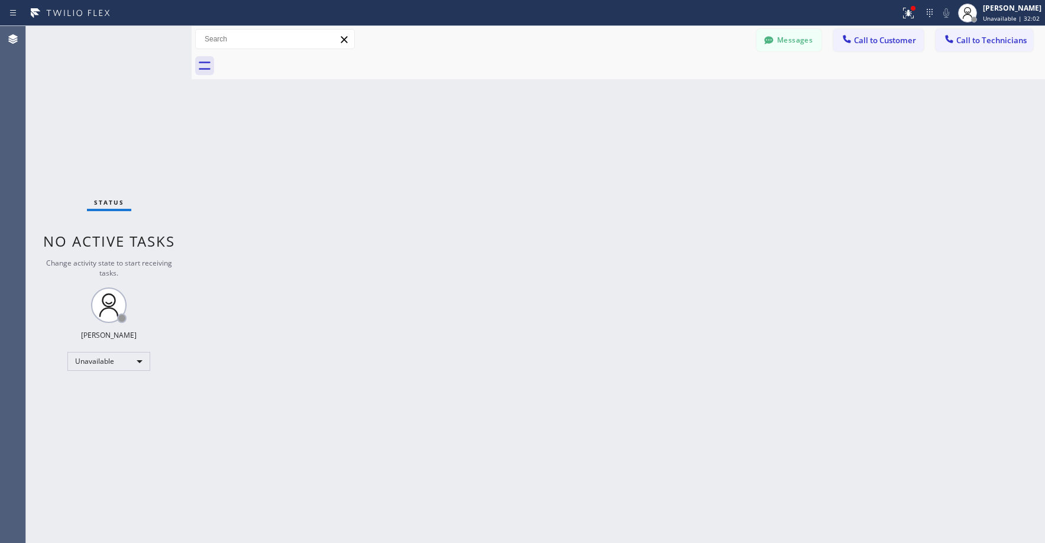
click at [73, 95] on div "Status No active tasks Change activity state to start receiving tasks. [PERSON_…" at bounding box center [109, 284] width 166 height 517
click at [86, 108] on div "Status No active tasks Change activity state to start receiving tasks. [PERSON_…" at bounding box center [109, 284] width 166 height 517
click at [780, 38] on button "Messages" at bounding box center [788, 40] width 65 height 22
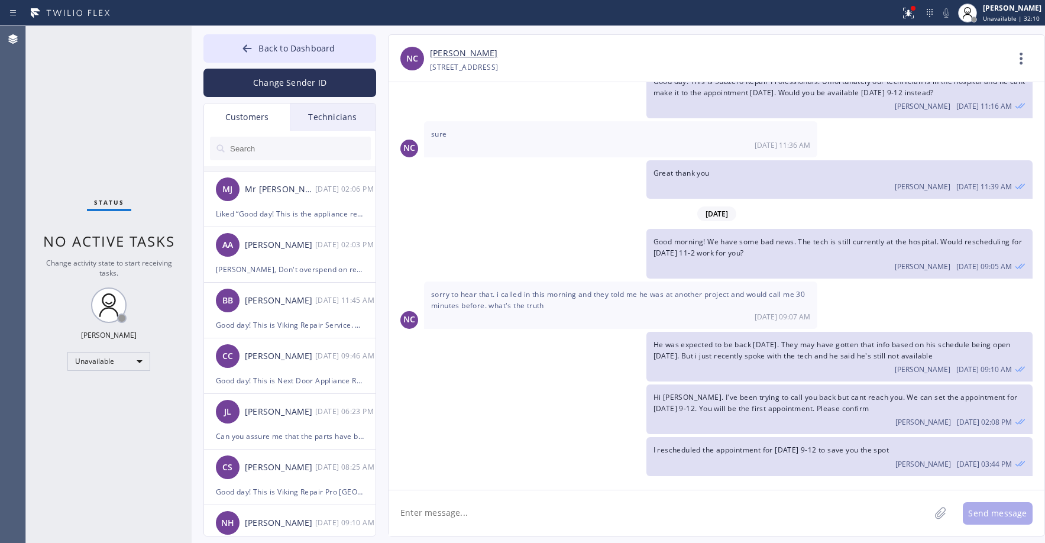
scroll to position [118, 0]
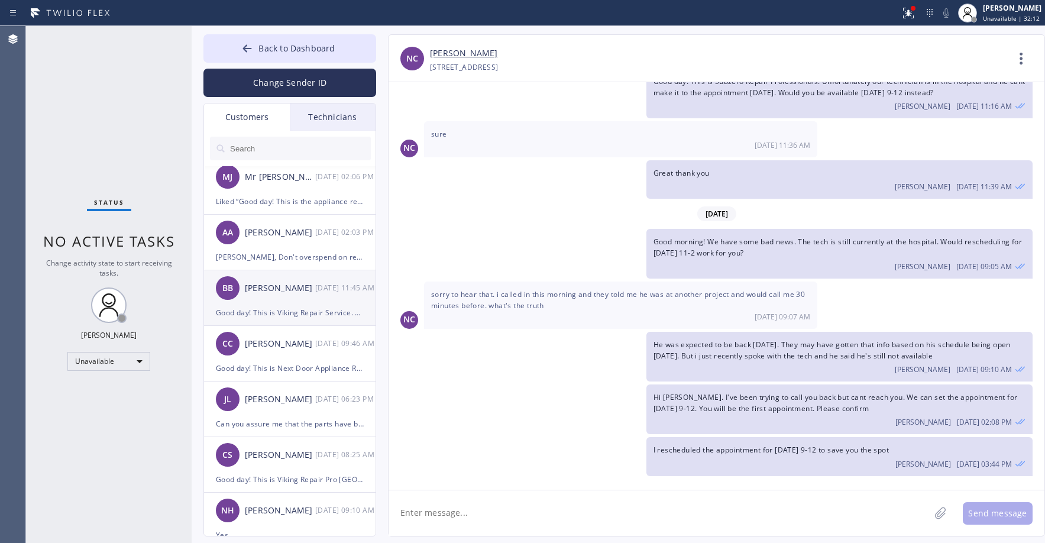
click at [306, 303] on div "BB [PERSON_NAME] [DATE] 11:45 AM" at bounding box center [290, 287] width 173 height 35
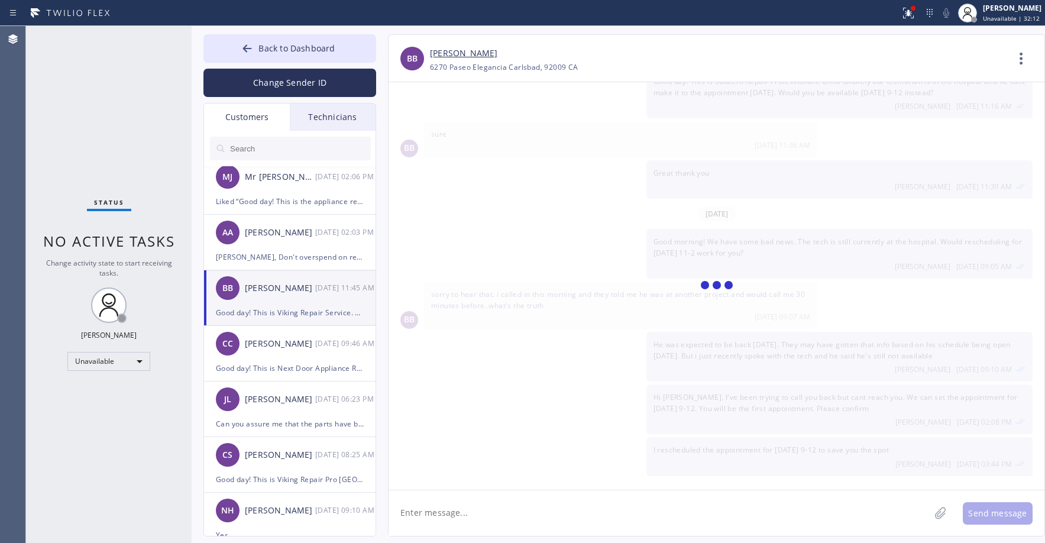
scroll to position [0, 0]
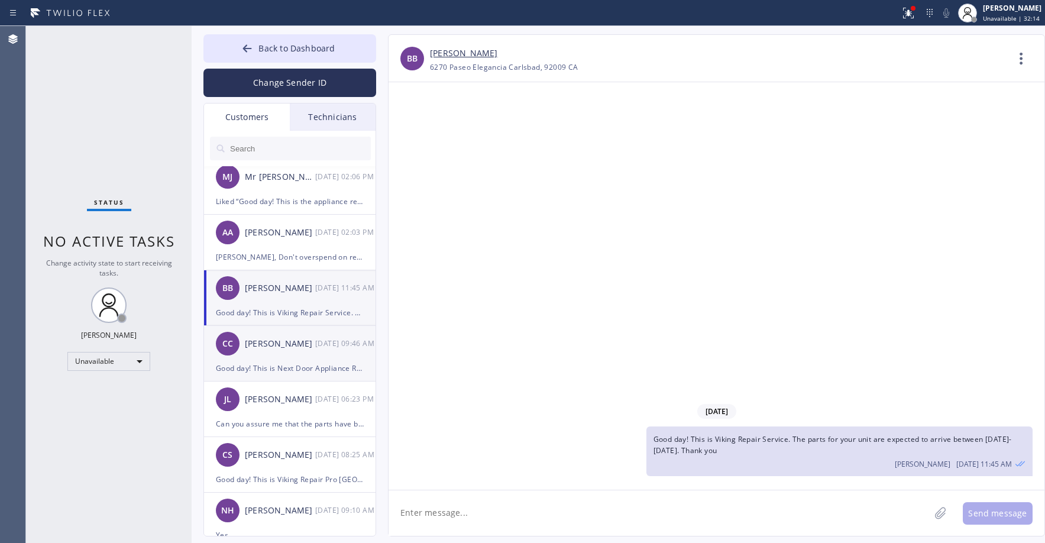
click at [290, 353] on div "CC [PERSON_NAME] [DATE] 09:46 AM" at bounding box center [290, 343] width 173 height 35
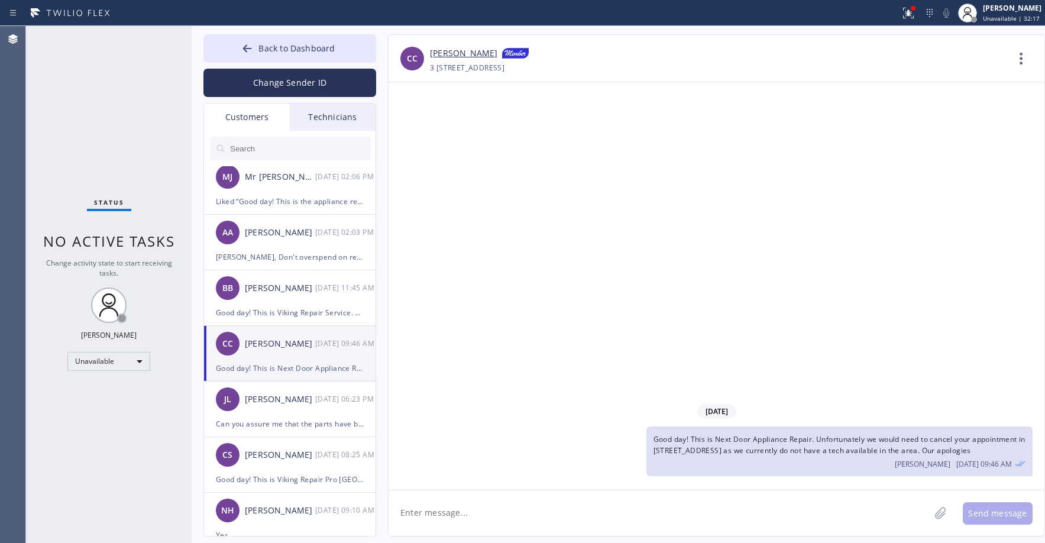
scroll to position [177, 0]
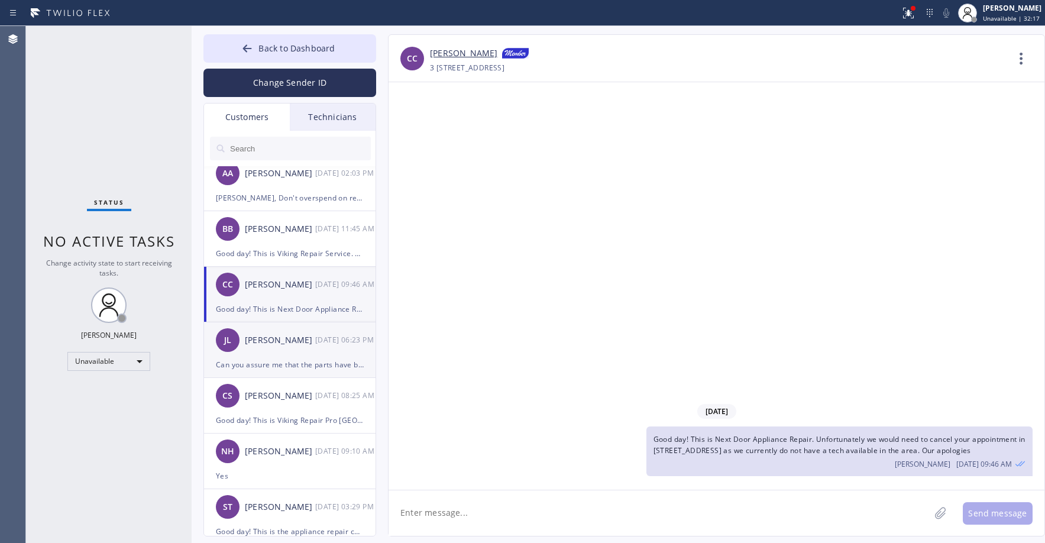
click at [288, 359] on div "Can you assure me that the parts have been ordered. If so, when? Have you recei…" at bounding box center [290, 365] width 148 height 14
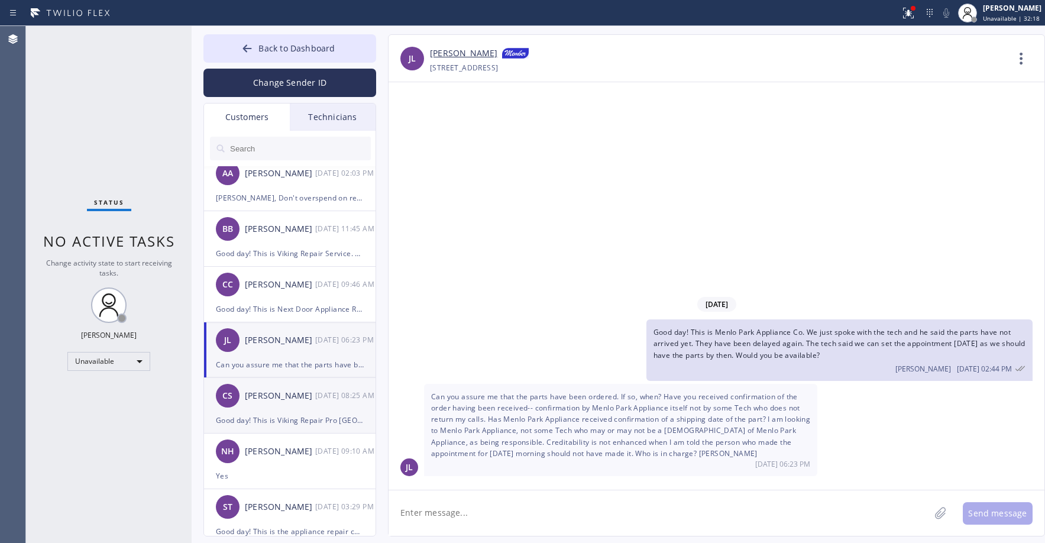
click at [282, 408] on div "CS [PERSON_NAME] [DATE] 08:25 AM" at bounding box center [290, 395] width 173 height 35
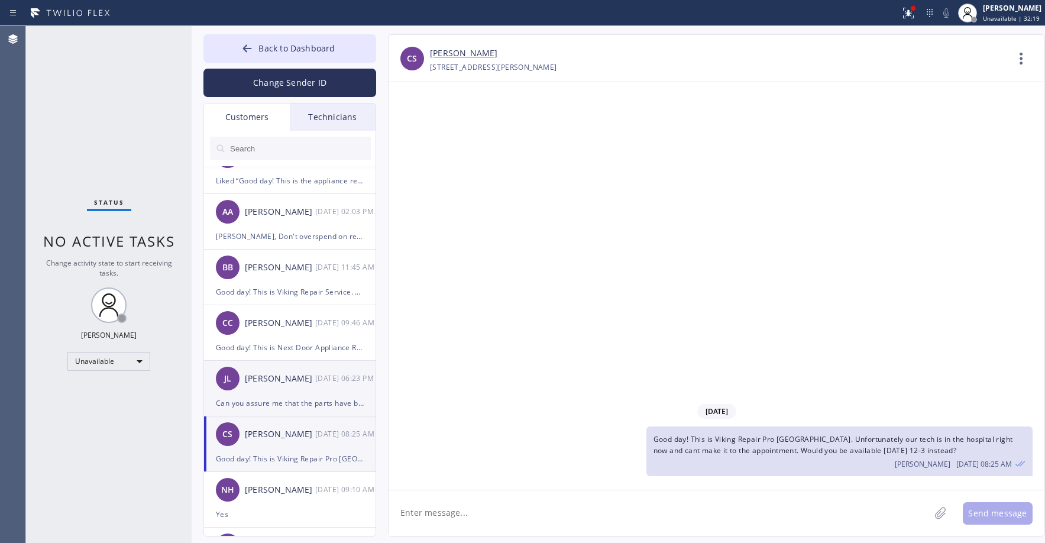
scroll to position [118, 0]
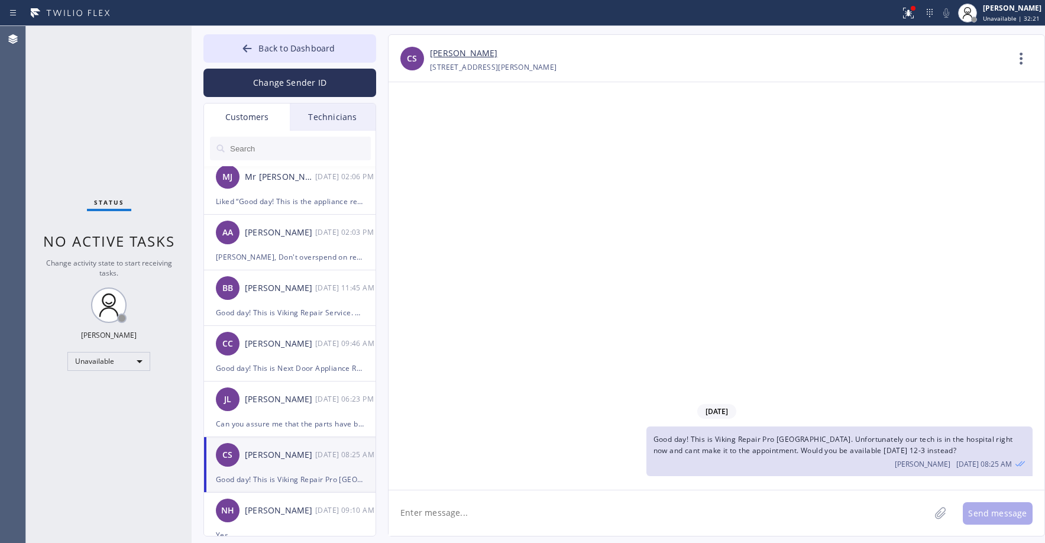
click at [66, 95] on div "Status No active tasks Change activity state to start receiving tasks. [PERSON_…" at bounding box center [109, 284] width 166 height 517
click at [128, 145] on div "Status No active tasks Change activity state to start receiving tasks. [PERSON_…" at bounding box center [109, 284] width 166 height 517
click at [275, 46] on span "Back to Dashboard" at bounding box center [296, 48] width 76 height 11
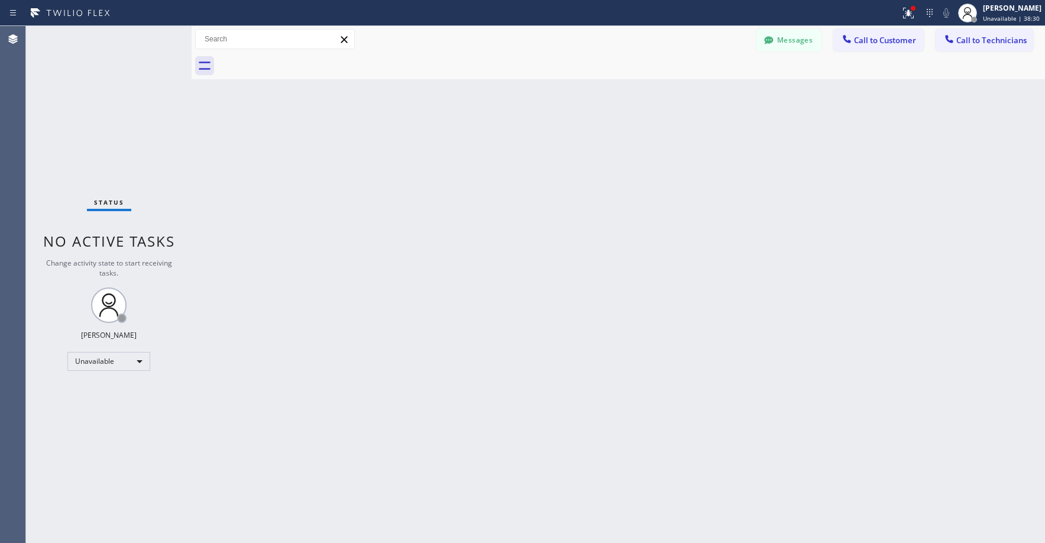
drag, startPoint x: 133, startPoint y: 96, endPoint x: 30, endPoint y: 534, distance: 450.2
click at [132, 96] on div "Status No active tasks Change activity state to start receiving tasks. [PERSON_…" at bounding box center [109, 284] width 166 height 517
click at [96, 117] on div "Status No active tasks Change activity state to start receiving tasks. [PERSON_…" at bounding box center [109, 284] width 166 height 517
click at [780, 38] on button "Messages" at bounding box center [788, 40] width 65 height 22
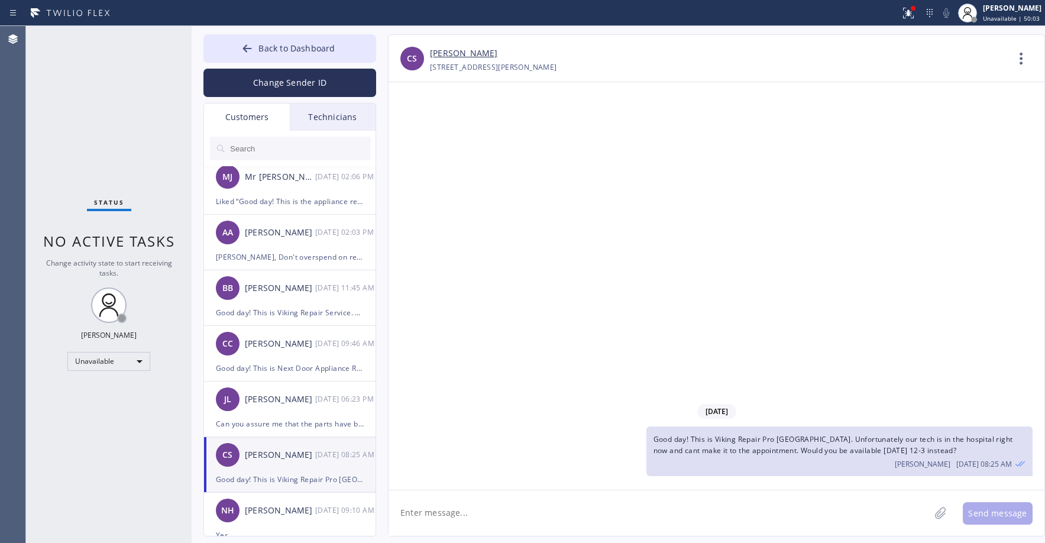
click at [245, 124] on div "Customers" at bounding box center [247, 117] width 86 height 27
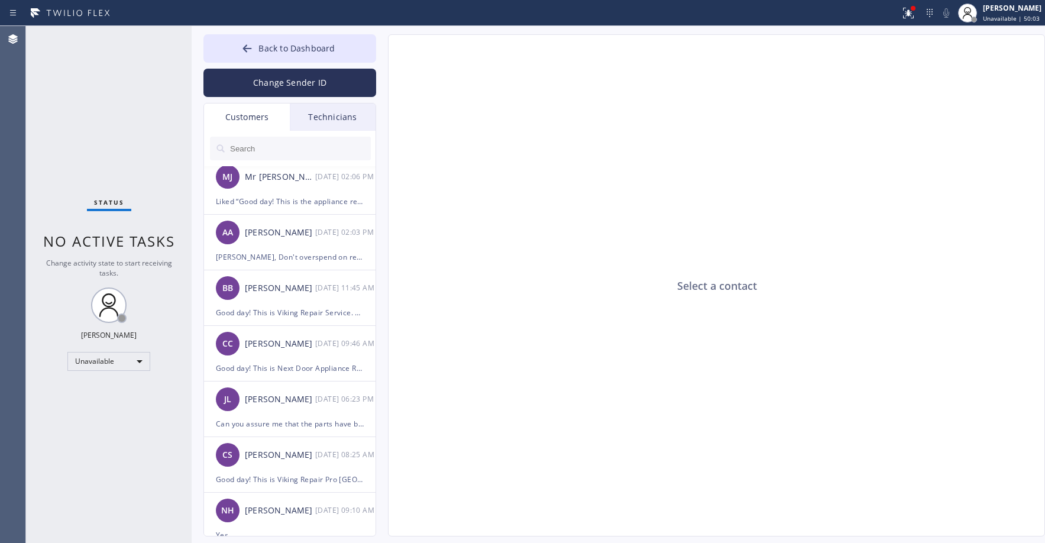
click at [272, 149] on input "text" at bounding box center [300, 149] width 142 height 24
paste input "2B1XPY"
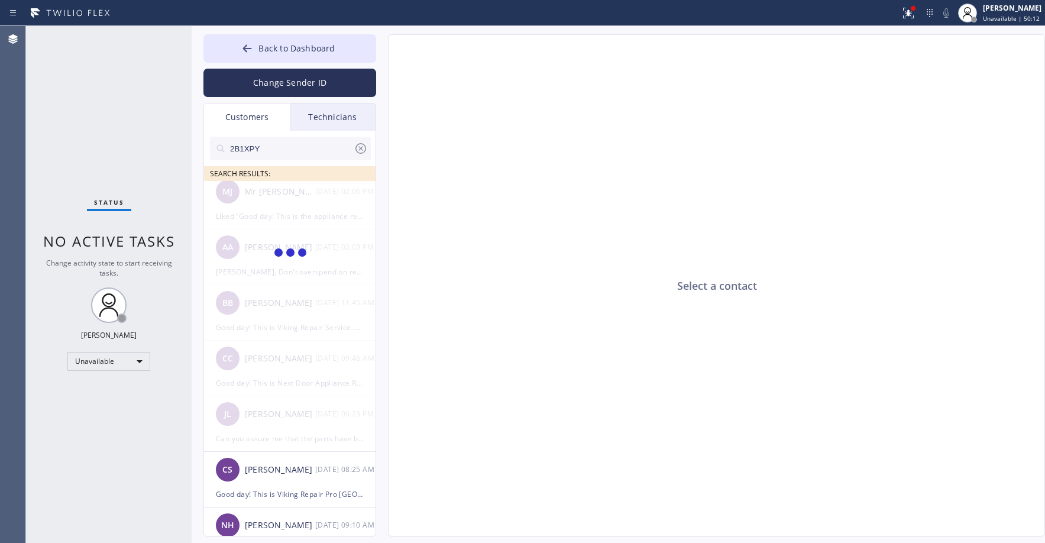
type input "2B1XPY"
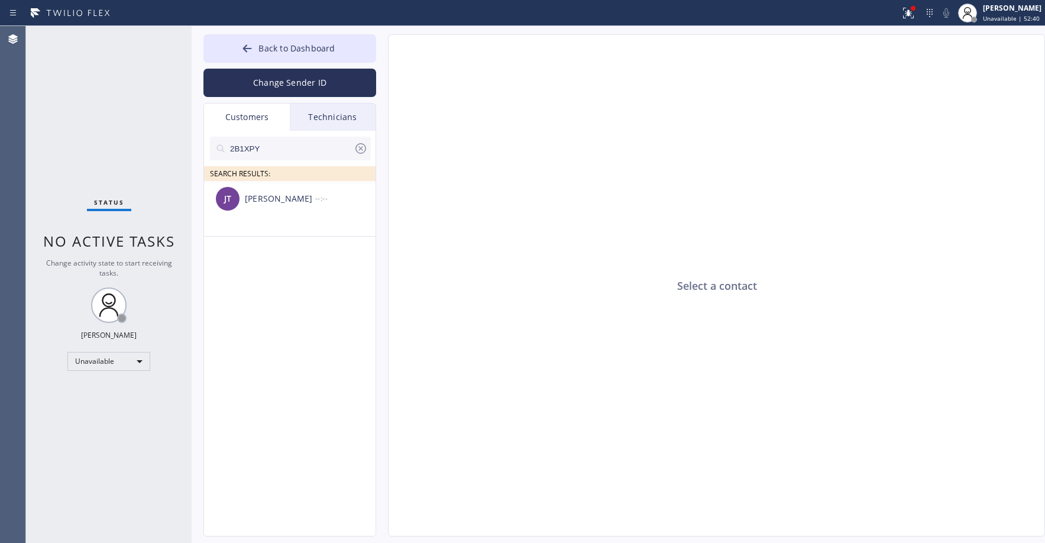
scroll to position [0, 0]
click at [278, 207] on div "[PERSON_NAME] --:--" at bounding box center [290, 198] width 173 height 35
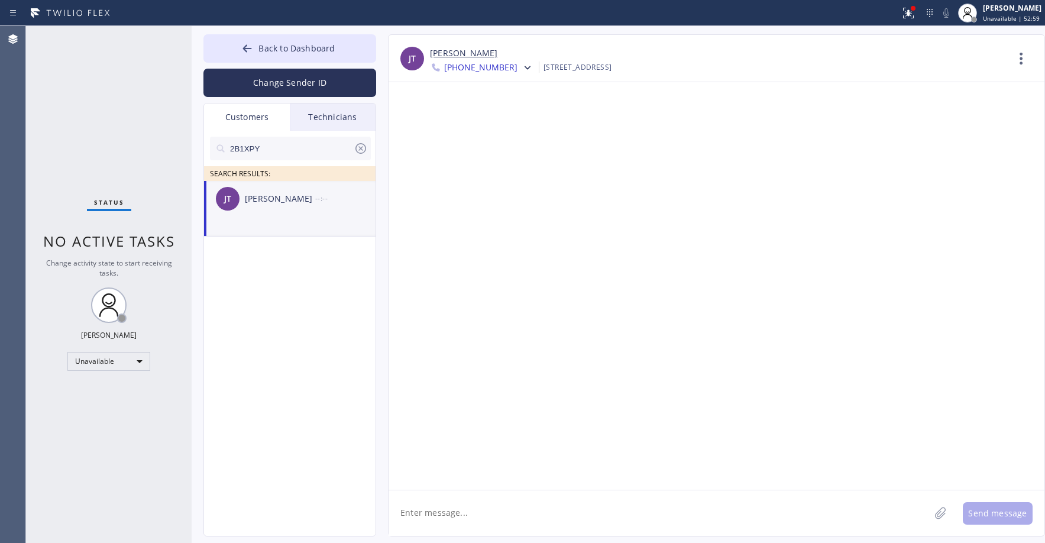
click at [452, 516] on textarea at bounding box center [659, 513] width 541 height 46
paste textarea "5 Star Appliance Repair"
type textarea "Good day! This is 5 Star Appliance Repair. Unfortunately we dont have a tech av…"
click at [992, 516] on button "Send message" at bounding box center [998, 513] width 70 height 22
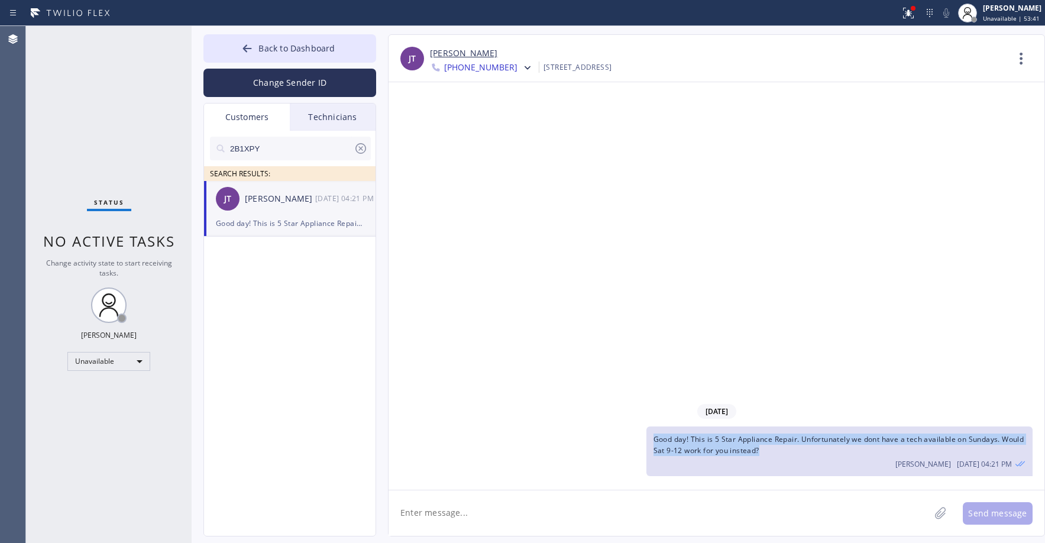
drag, startPoint x: 791, startPoint y: 451, endPoint x: 655, endPoint y: 441, distance: 136.4
click at [655, 441] on div "Good day! This is 5 Star Appliance Repair. Unfortunately we dont have a tech av…" at bounding box center [839, 451] width 386 height 50
copy span "Good day! This is 5 Star Appliance Repair. Unfortunately we dont have a tech av…"
click at [522, 73] on icon at bounding box center [528, 68] width 12 height 12
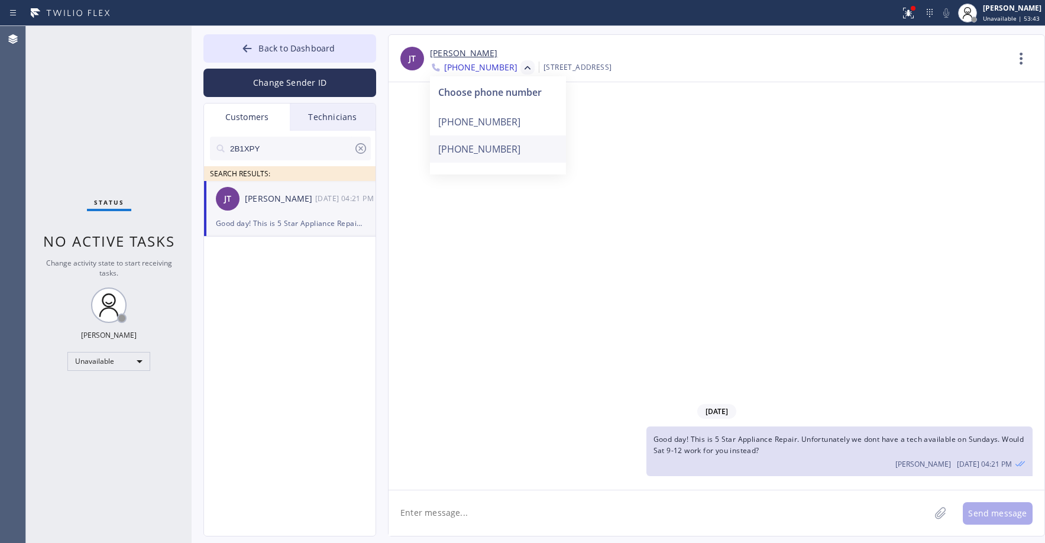
click at [487, 146] on div "[PHONE_NUMBER]" at bounding box center [498, 148] width 136 height 27
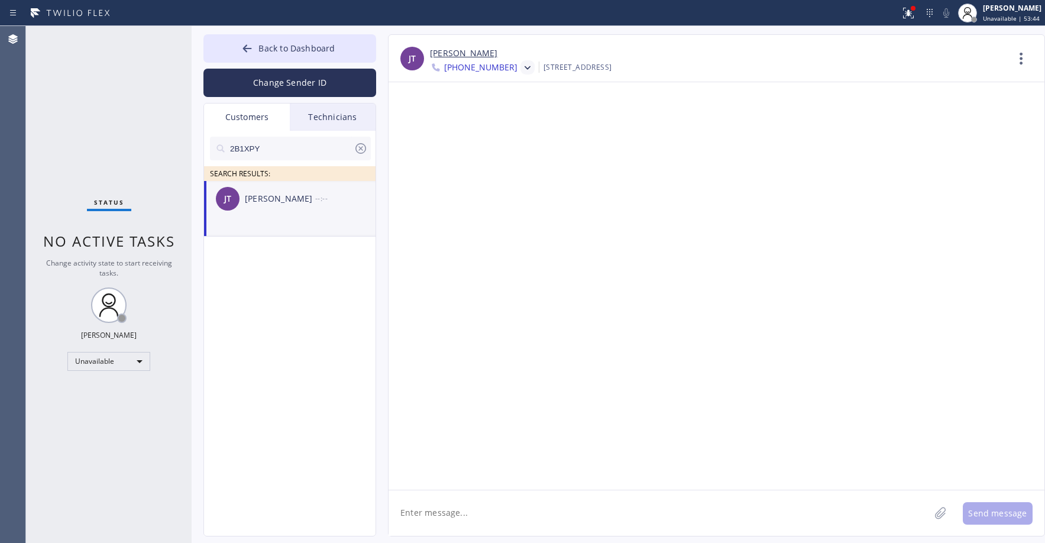
click at [474, 510] on textarea at bounding box center [659, 513] width 541 height 46
paste textarea "Good day! This is 5 Star Appliance Repair. Unfortunately we dont have a tech av…"
type textarea "Good day! This is 5 Star Appliance Repair. Unfortunately we dont have a tech av…"
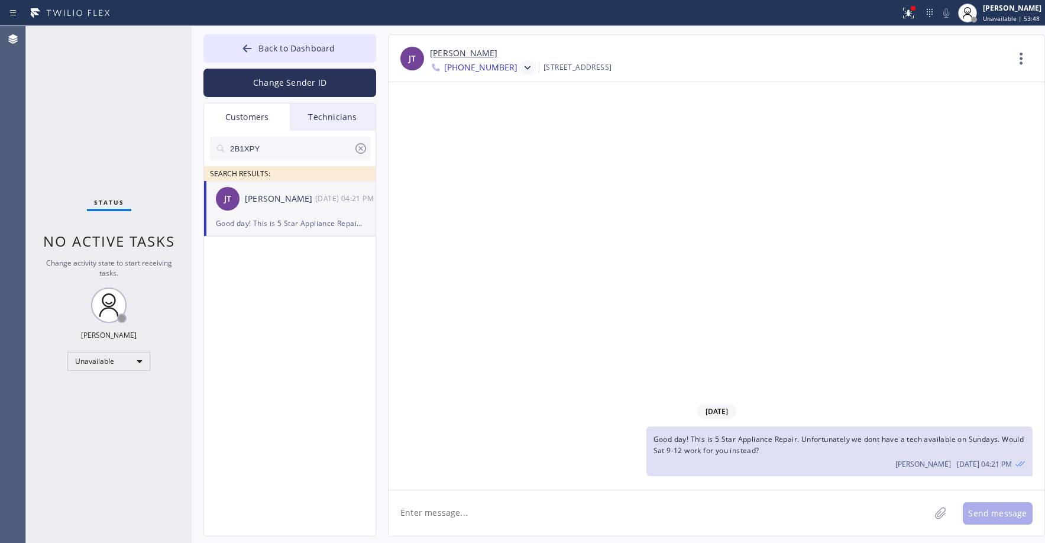
click at [363, 150] on icon at bounding box center [360, 148] width 11 height 11
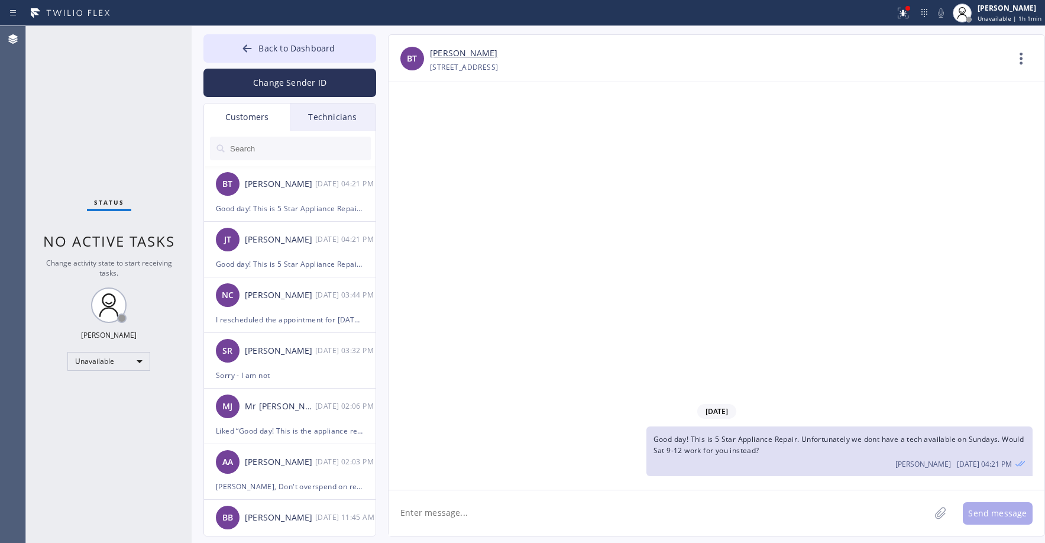
click at [92, 80] on div "Status No active tasks Change activity state to start receiving tasks. [PERSON_…" at bounding box center [109, 284] width 166 height 517
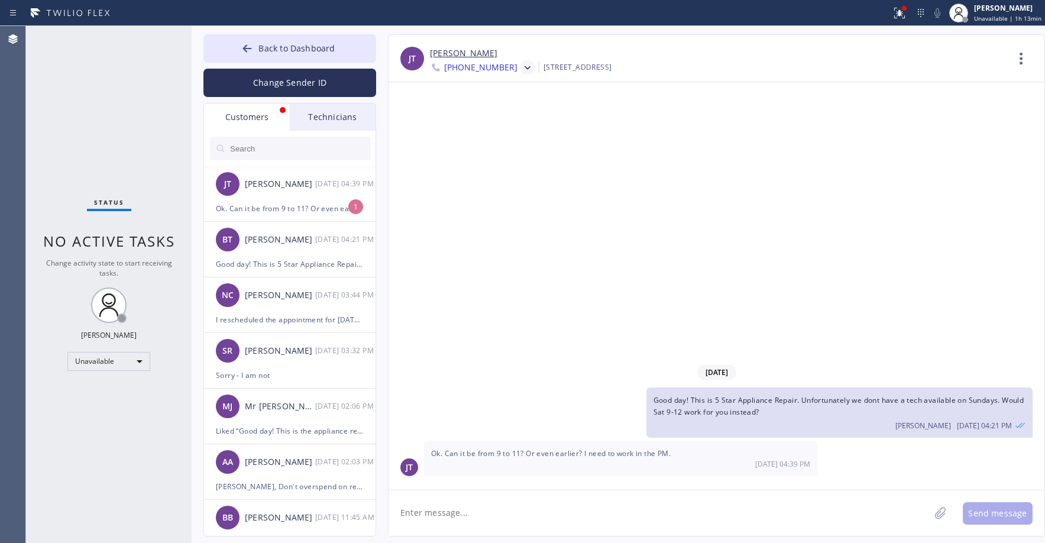
drag, startPoint x: 104, startPoint y: 84, endPoint x: 315, endPoint y: 104, distance: 212.1
click at [105, 86] on div "Status No active tasks Change activity state to start receiving tasks. [PERSON_…" at bounding box center [109, 284] width 166 height 517
click at [285, 189] on div "[PERSON_NAME]" at bounding box center [280, 184] width 70 height 14
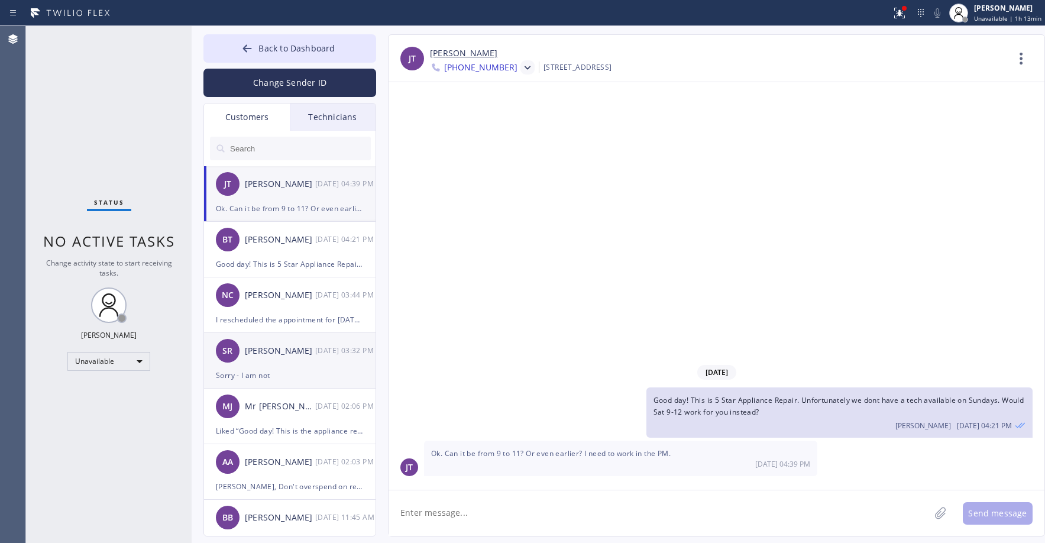
click at [305, 357] on div "[PERSON_NAME]" at bounding box center [280, 351] width 70 height 14
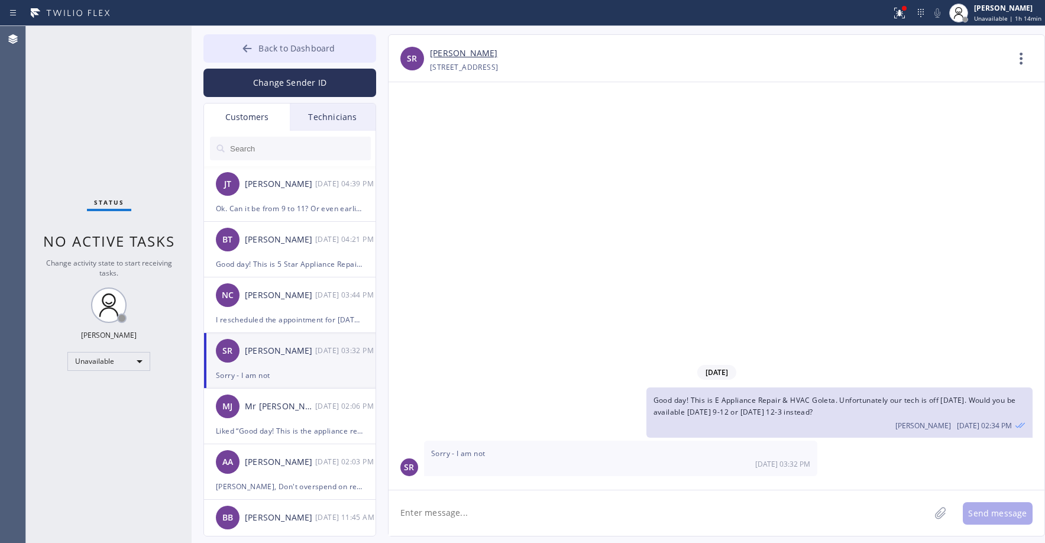
click at [274, 39] on button "Back to Dashboard" at bounding box center [289, 48] width 173 height 28
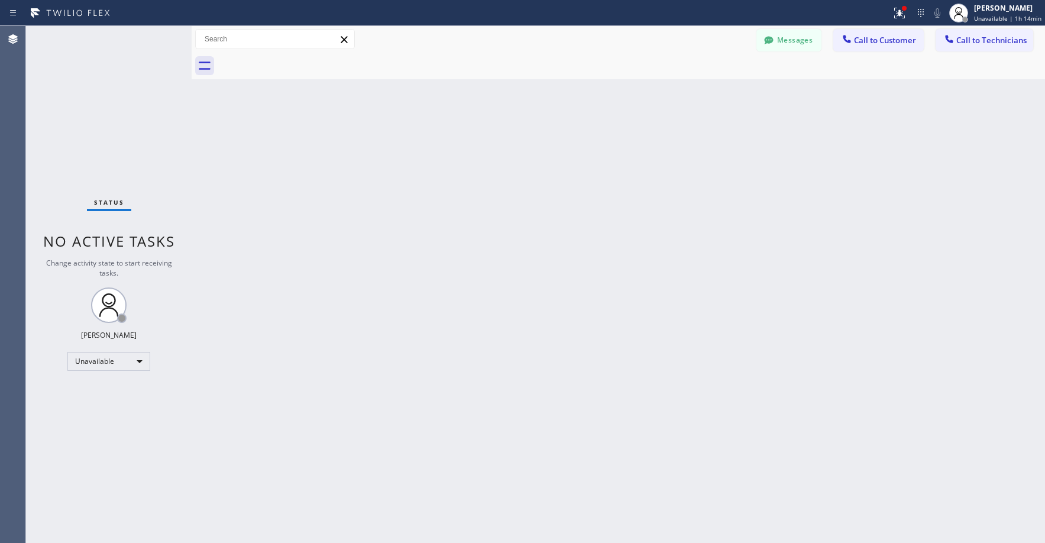
click at [156, 89] on div "Status No active tasks Change activity state to start receiving tasks. [PERSON_…" at bounding box center [109, 284] width 166 height 517
click at [123, 162] on div "Status No active tasks Change activity state to start receiving tasks. [PERSON_…" at bounding box center [109, 284] width 166 height 517
drag, startPoint x: 95, startPoint y: 93, endPoint x: 164, endPoint y: 71, distance: 72.0
click at [96, 93] on div "Status No active tasks Change activity state to start receiving tasks. [PERSON_…" at bounding box center [109, 284] width 166 height 517
click at [771, 46] on icon at bounding box center [769, 40] width 12 height 12
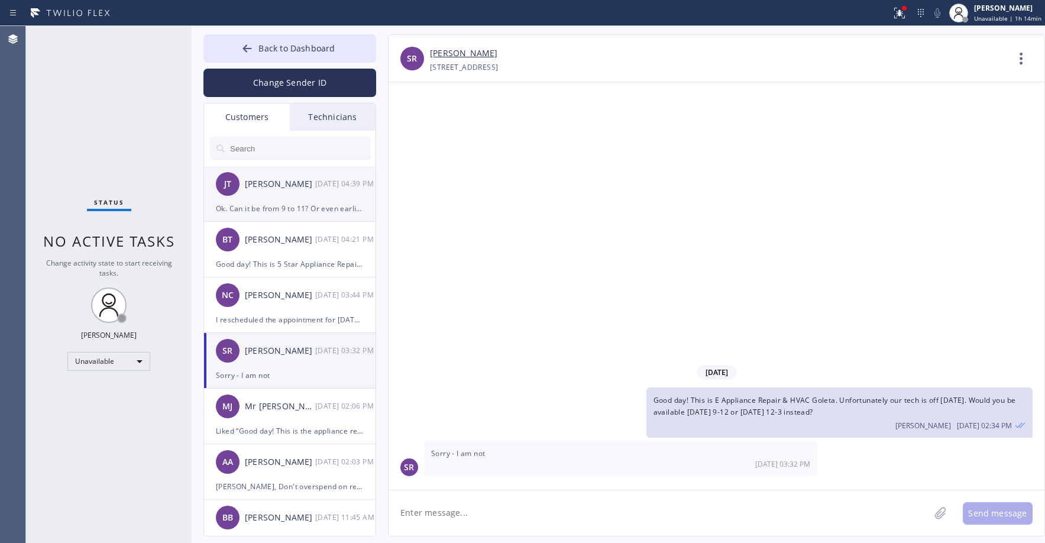
click at [269, 200] on div "[PERSON_NAME] [DATE] 04:39 PM" at bounding box center [290, 183] width 173 height 35
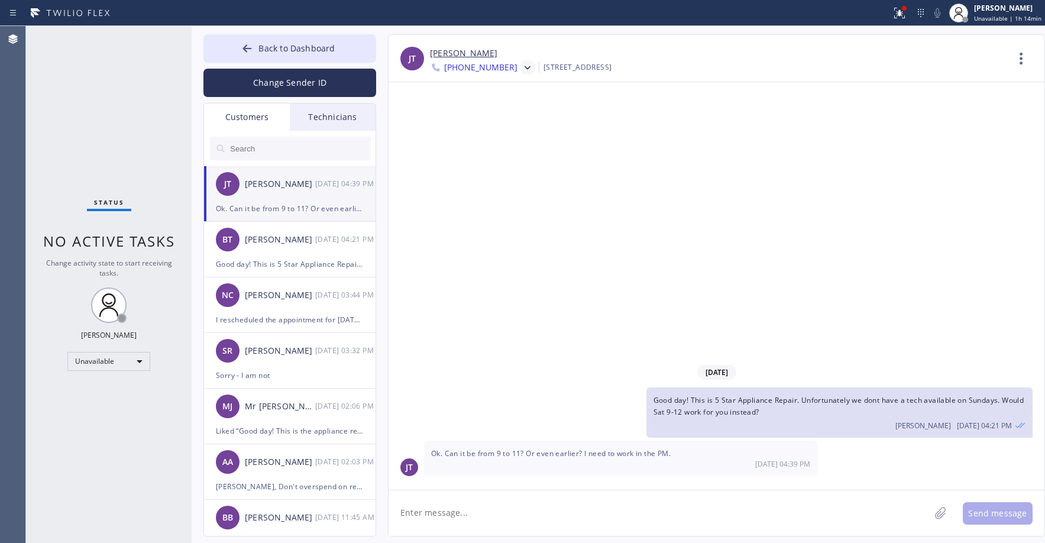
click at [472, 507] on textarea at bounding box center [659, 513] width 541 height 46
type textarea "We can do 8-11"
click at [988, 517] on button "Send message" at bounding box center [998, 513] width 70 height 22
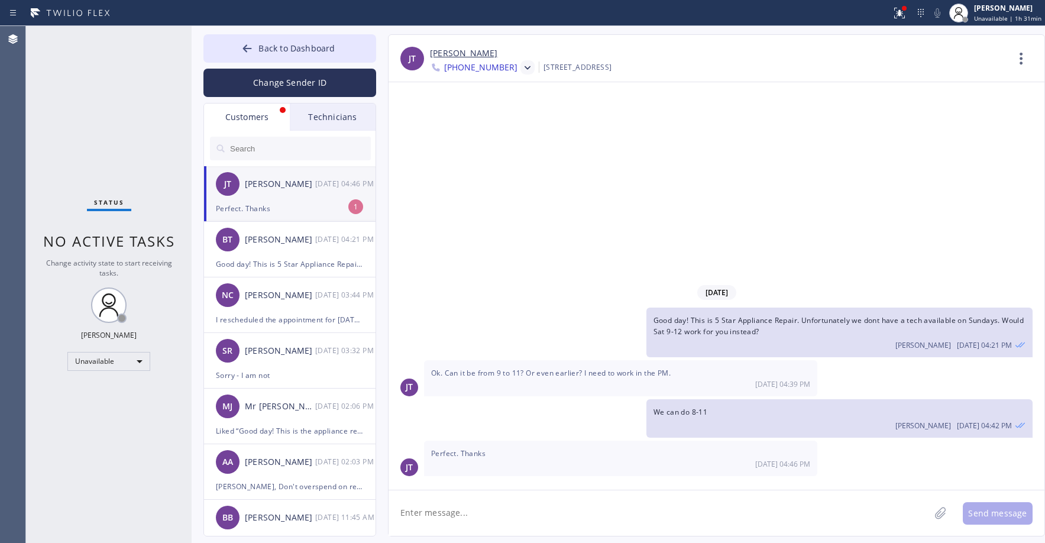
drag, startPoint x: 110, startPoint y: 135, endPoint x: 118, endPoint y: 156, distance: 22.1
click at [110, 136] on div "Status No active tasks Change activity state to start receiving tasks. [PERSON_…" at bounding box center [109, 284] width 166 height 517
click at [262, 196] on div "[PERSON_NAME] [DATE] 04:46 PM" at bounding box center [290, 183] width 173 height 35
click at [451, 53] on link "[PERSON_NAME]" at bounding box center [463, 54] width 67 height 14
click at [81, 74] on div "Status No active tasks Change activity state to start receiving tasks. [PERSON_…" at bounding box center [109, 284] width 166 height 517
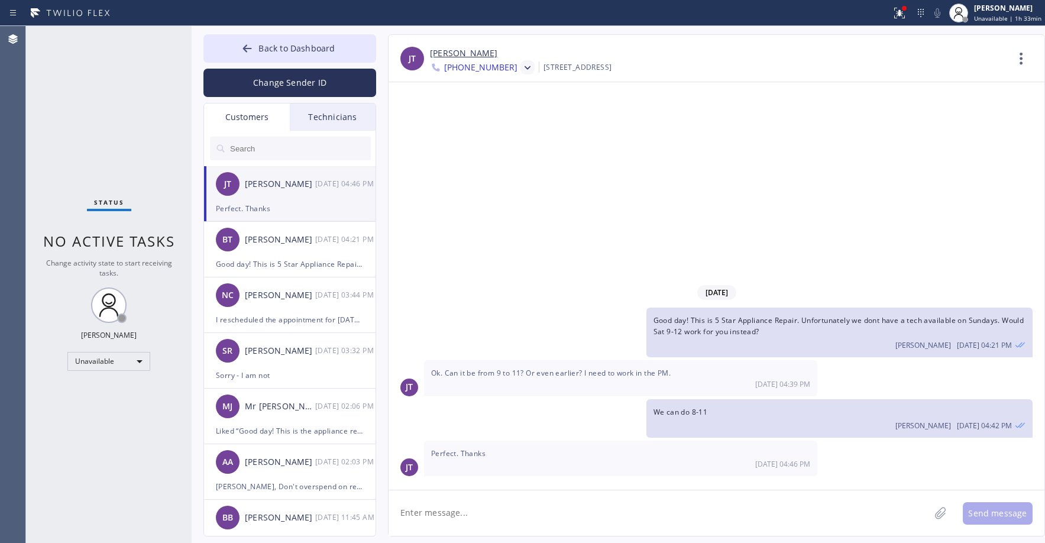
click at [123, 102] on div "Status No active tasks Change activity state to start receiving tasks. [PERSON_…" at bounding box center [109, 284] width 166 height 517
click at [305, 40] on button "Back to Dashboard" at bounding box center [289, 48] width 173 height 28
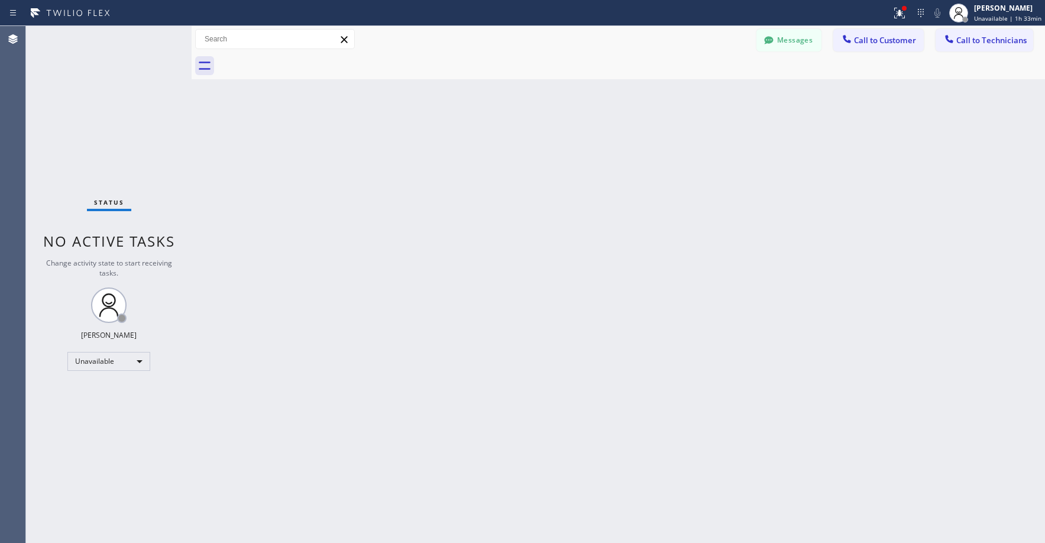
click at [127, 78] on div "Status No active tasks Change activity state to start receiving tasks. [PERSON_…" at bounding box center [109, 284] width 166 height 517
click at [112, 361] on div "Unavailable" at bounding box center [108, 361] width 83 height 19
click at [106, 379] on li "Offline" at bounding box center [108, 378] width 80 height 14
click at [135, 135] on div "Status No active tasks Change activity state to start receiving tasks. [PERSON_…" at bounding box center [109, 284] width 166 height 517
click at [1008, 15] on span "Offline | 0s" at bounding box center [999, 18] width 33 height 8
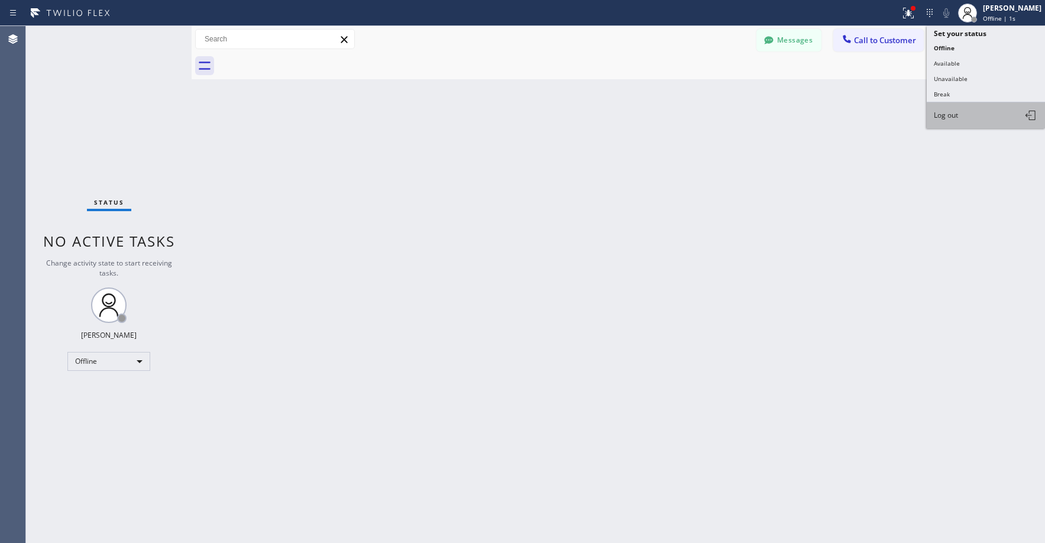
click at [960, 107] on button "Log out" at bounding box center [986, 115] width 118 height 26
